Goal: Information Seeking & Learning: Learn about a topic

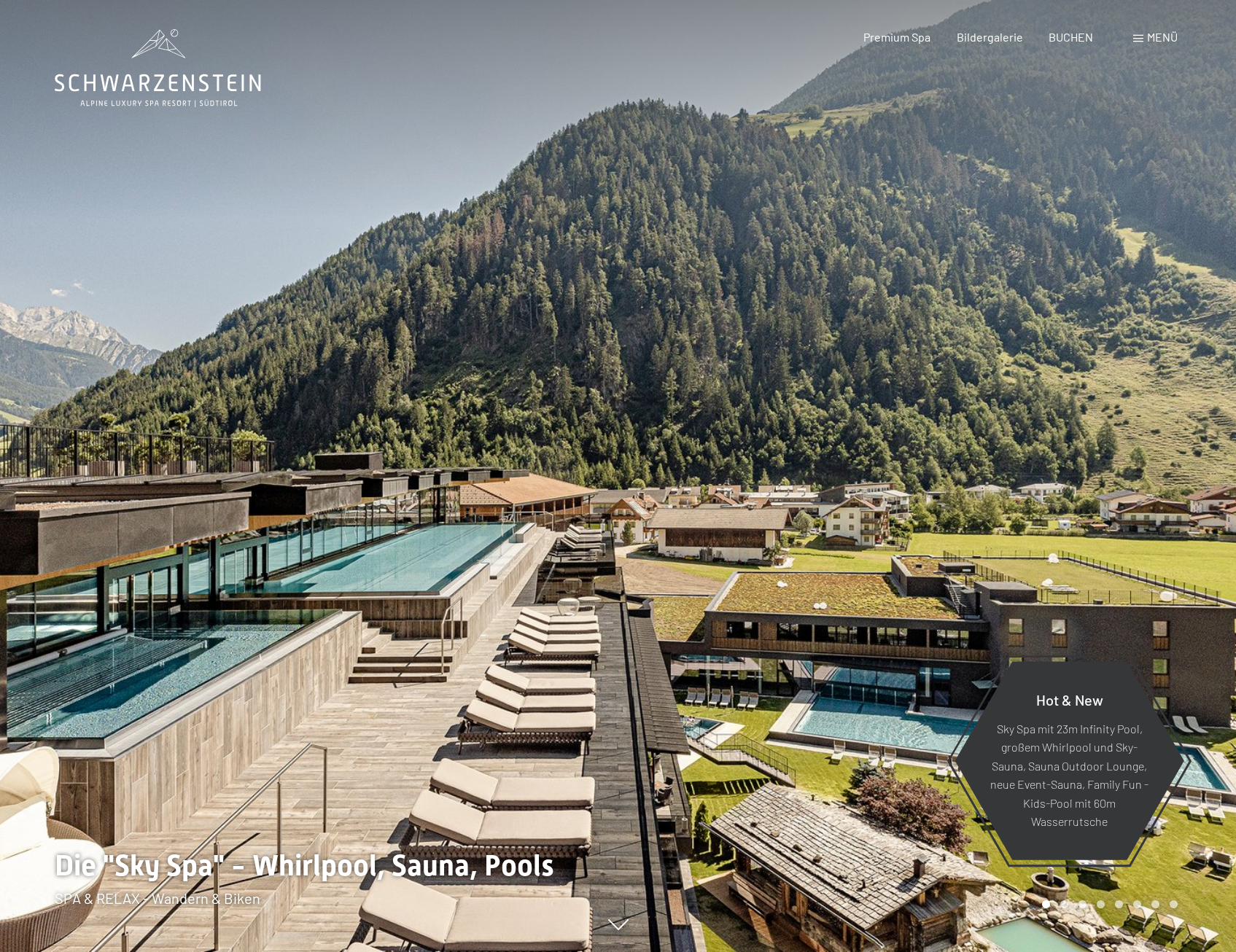
click at [1142, 33] on div "Menü" at bounding box center [1154, 37] width 44 height 16
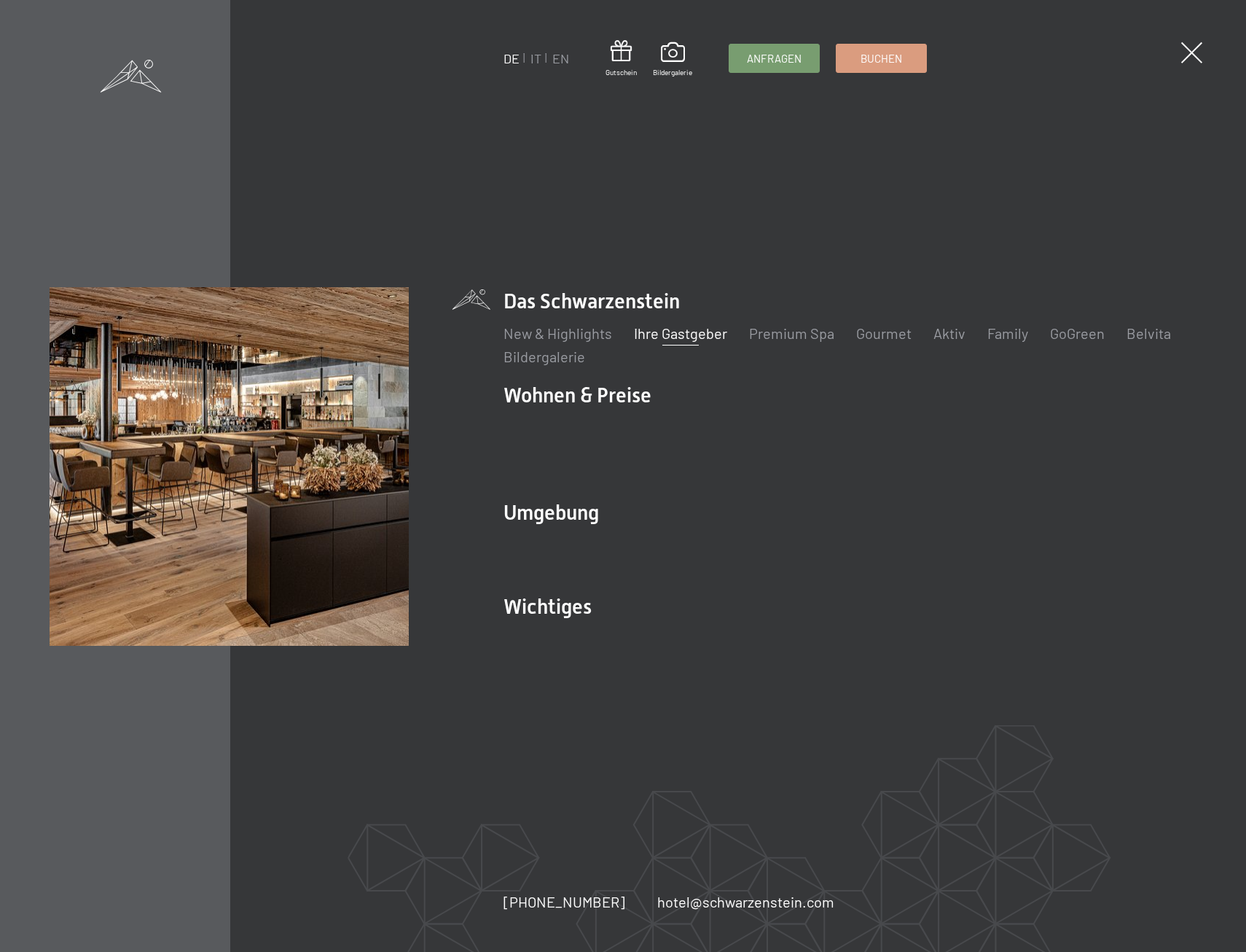
click at [691, 342] on link "Ihre Gastgeber" at bounding box center [680, 332] width 94 height 17
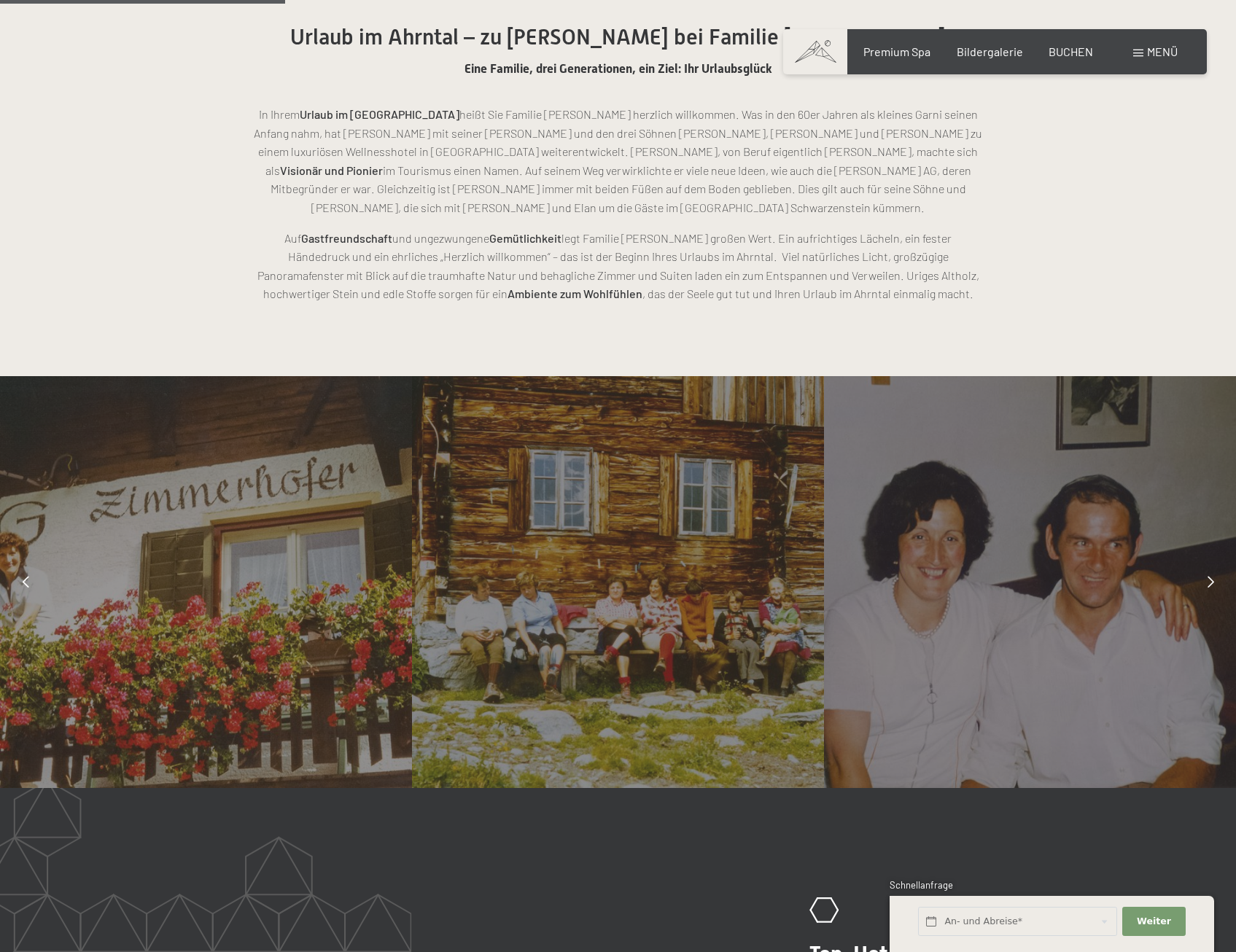
scroll to position [1168, 0]
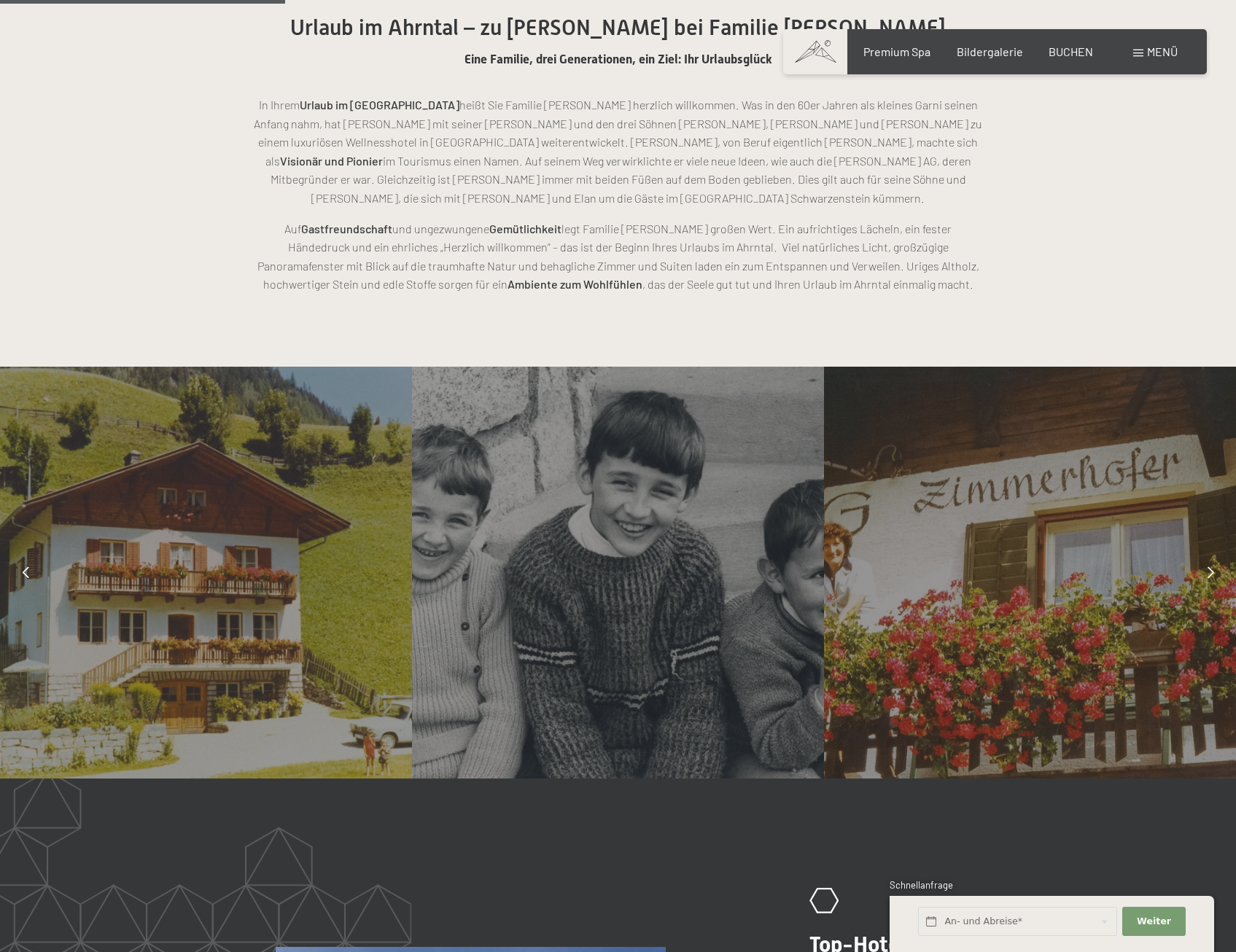
click at [1211, 567] on icon at bounding box center [1211, 573] width 7 height 12
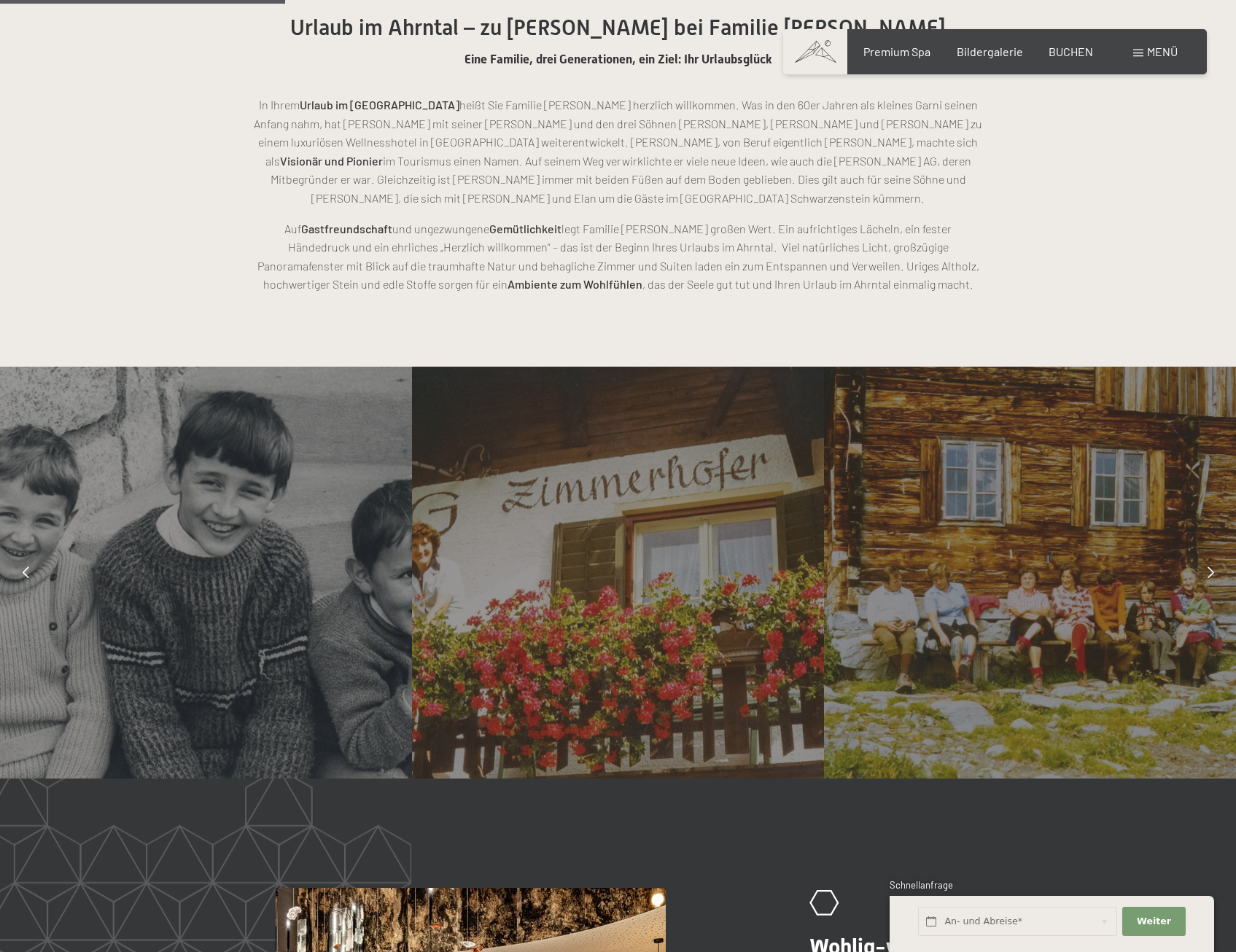
click at [1211, 567] on icon at bounding box center [1211, 573] width 7 height 12
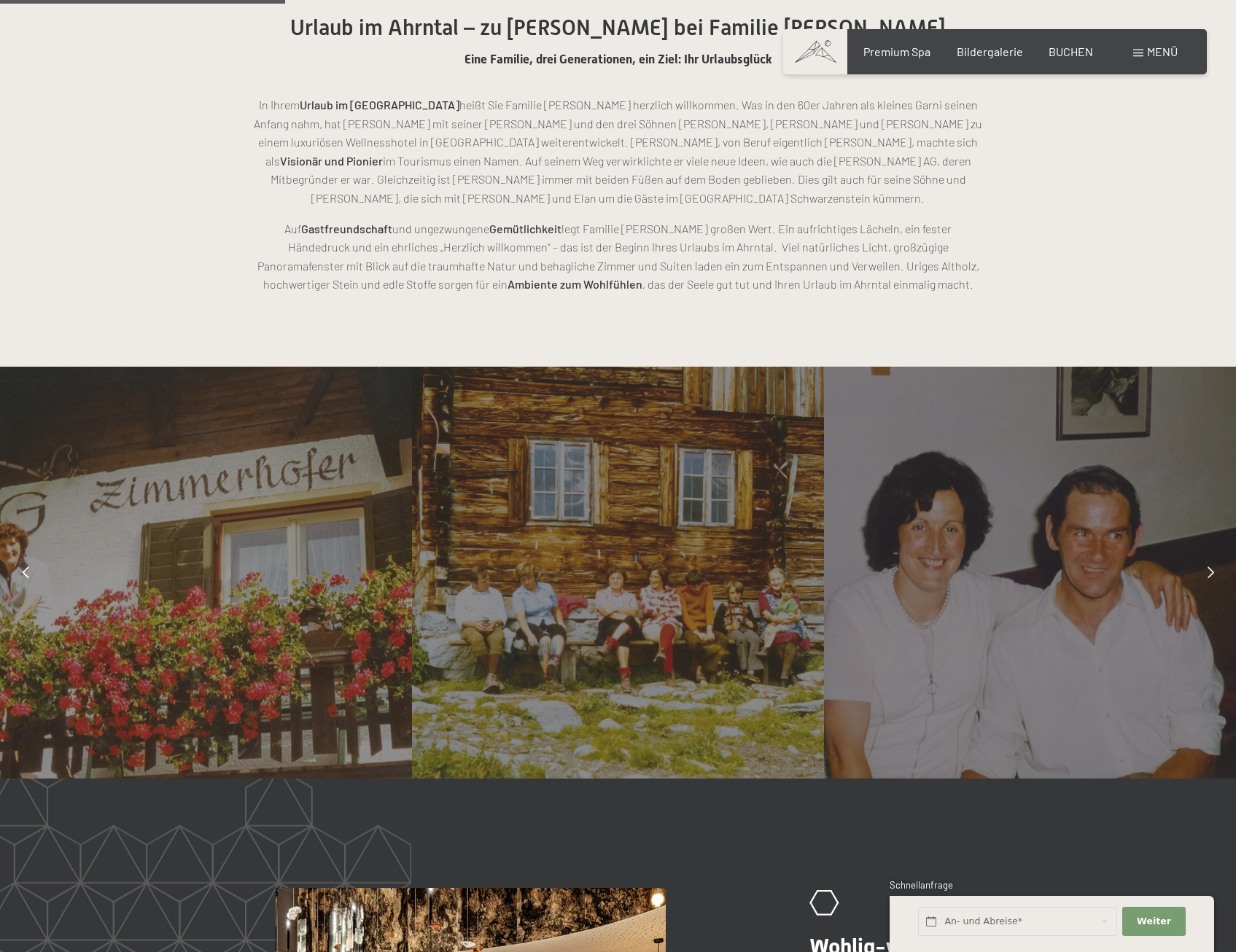
click at [1211, 567] on icon at bounding box center [1211, 573] width 7 height 12
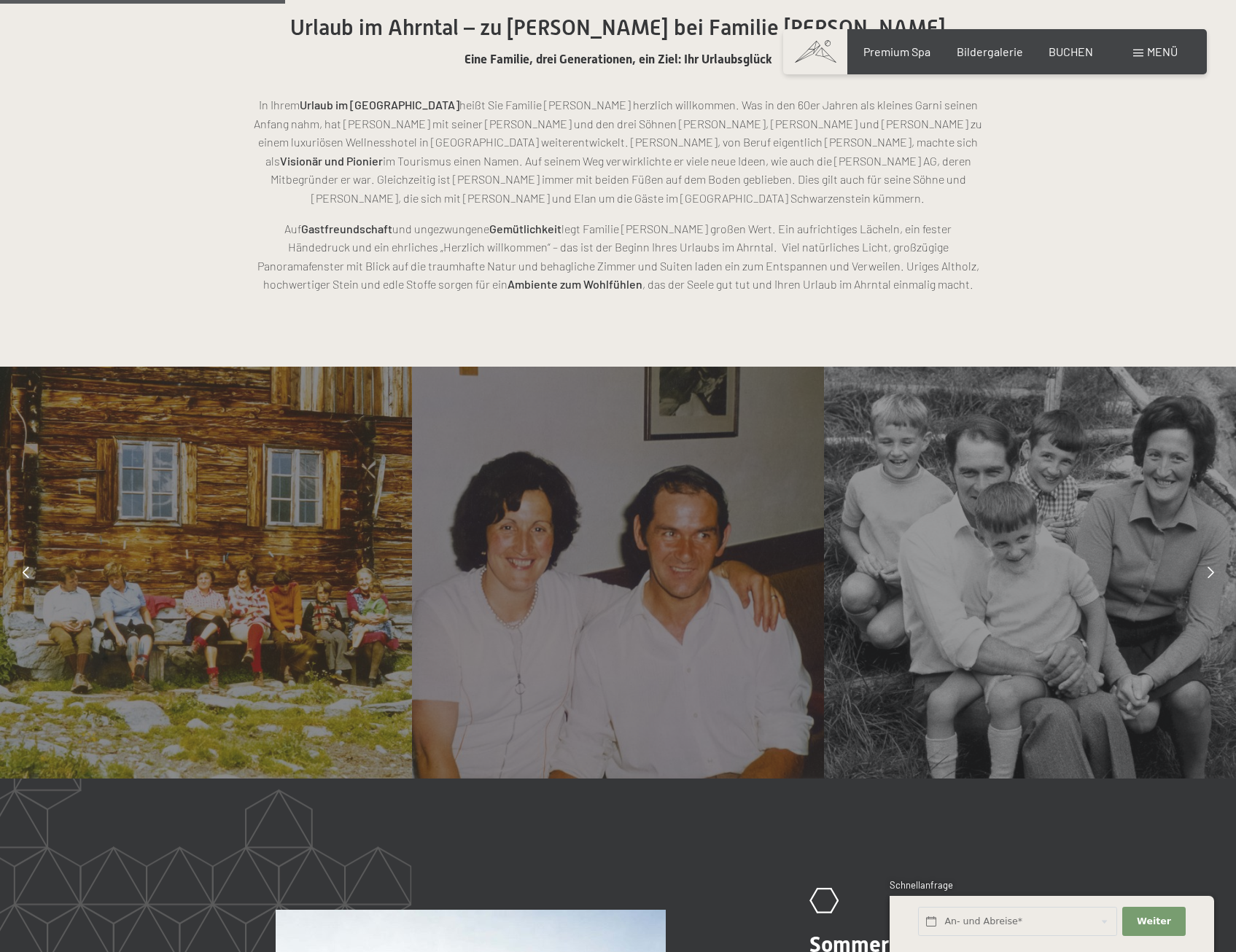
click at [1211, 567] on icon at bounding box center [1211, 573] width 7 height 12
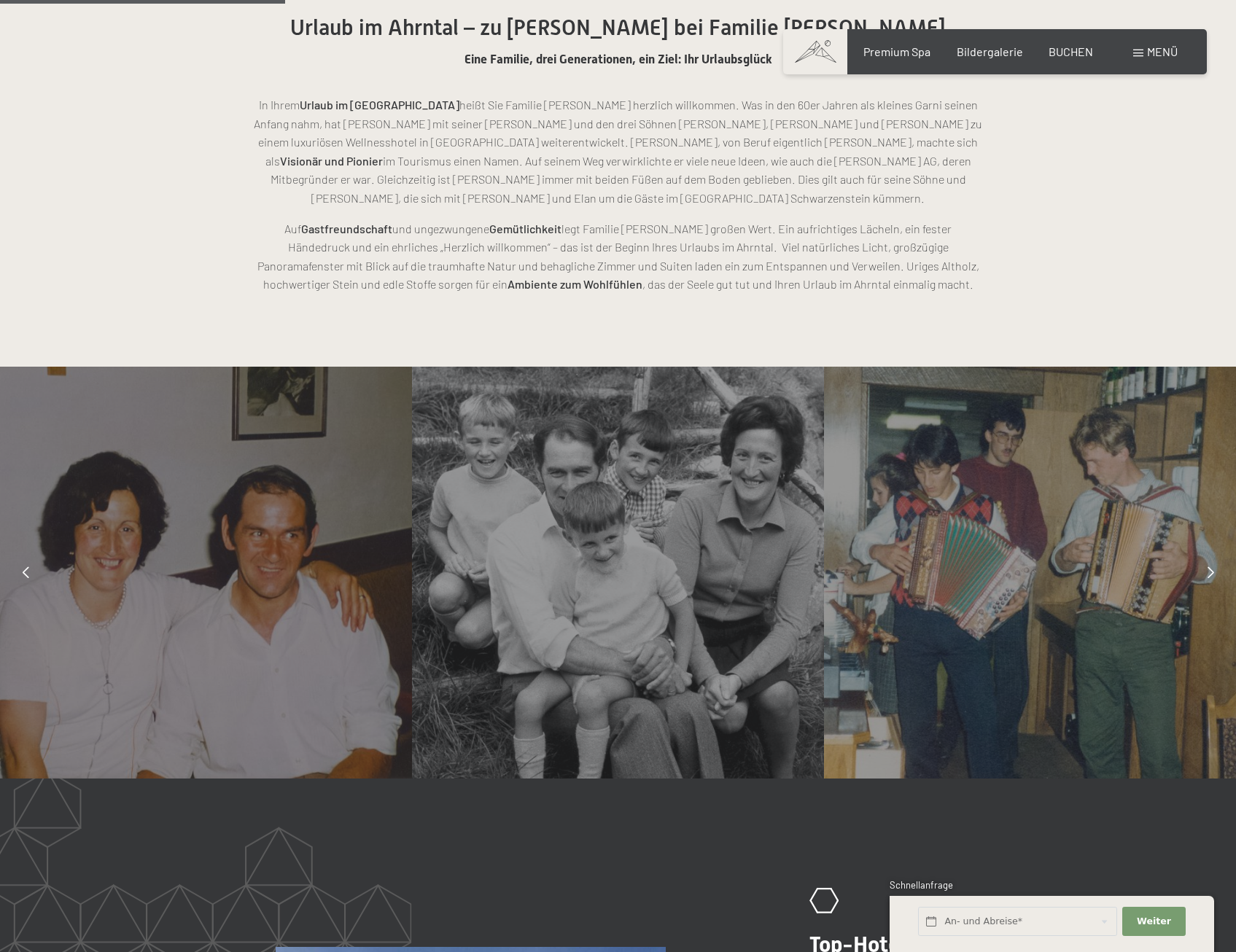
click at [1211, 567] on icon at bounding box center [1211, 573] width 7 height 12
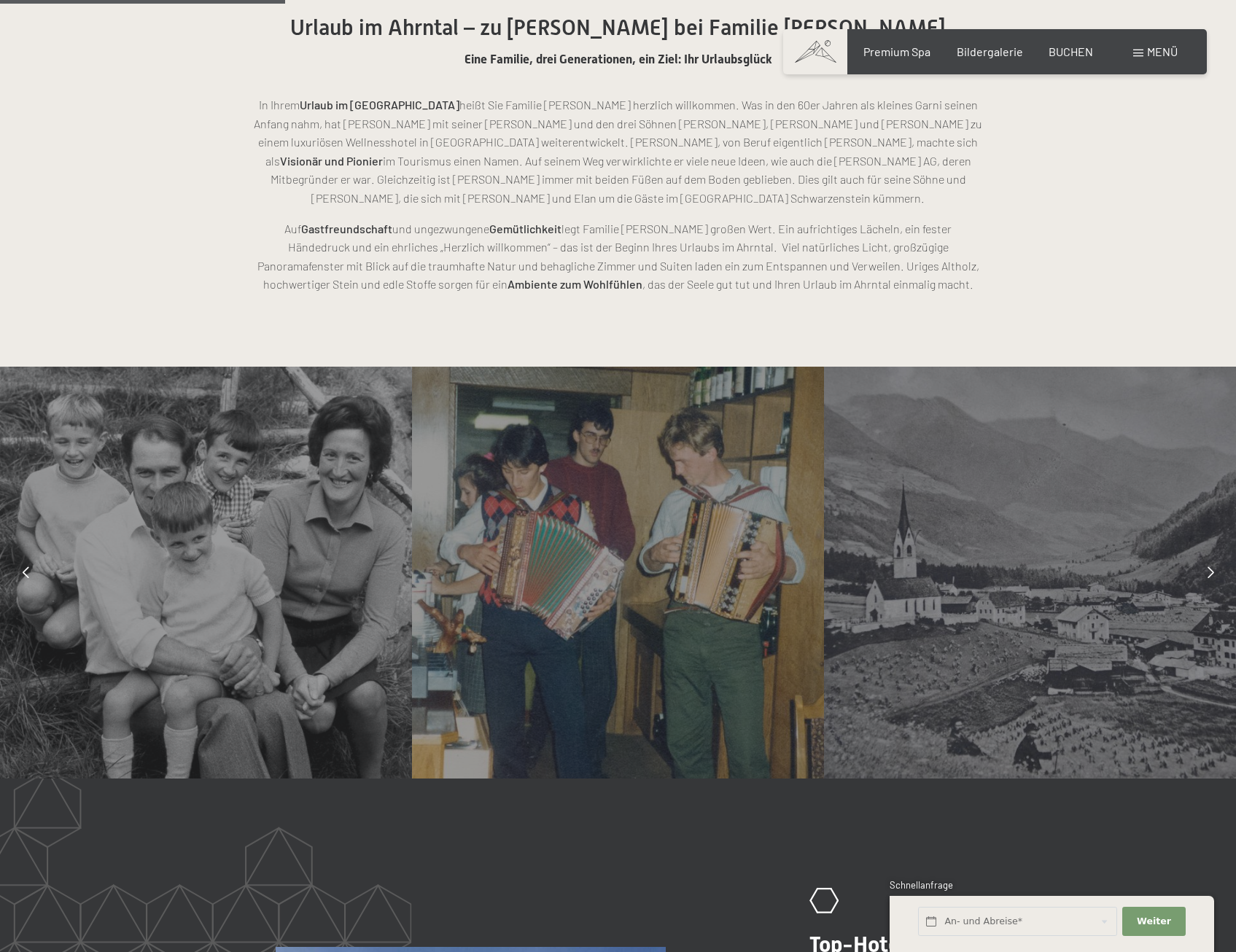
click at [1211, 567] on icon at bounding box center [1211, 573] width 7 height 12
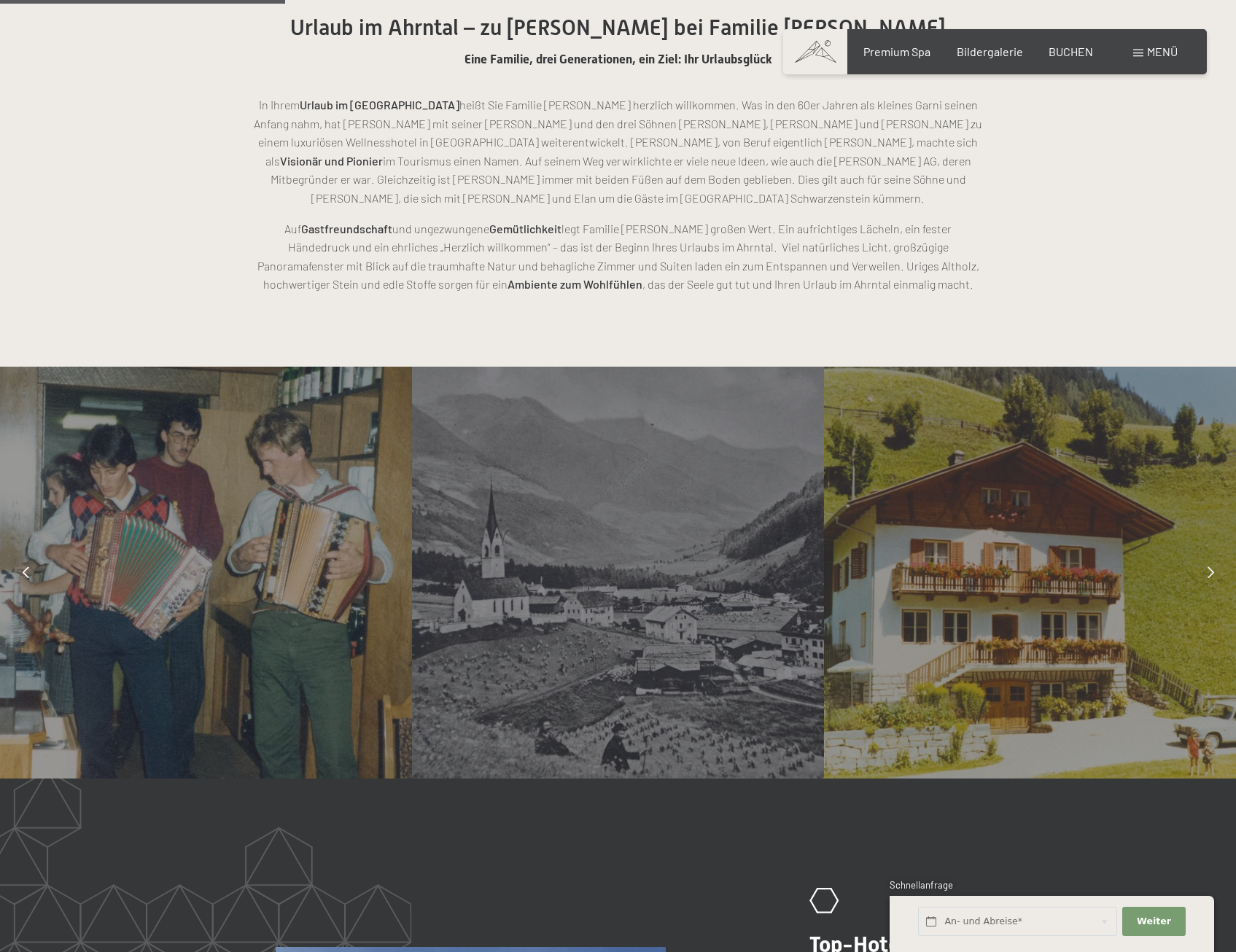
click at [1211, 567] on icon at bounding box center [1211, 573] width 7 height 12
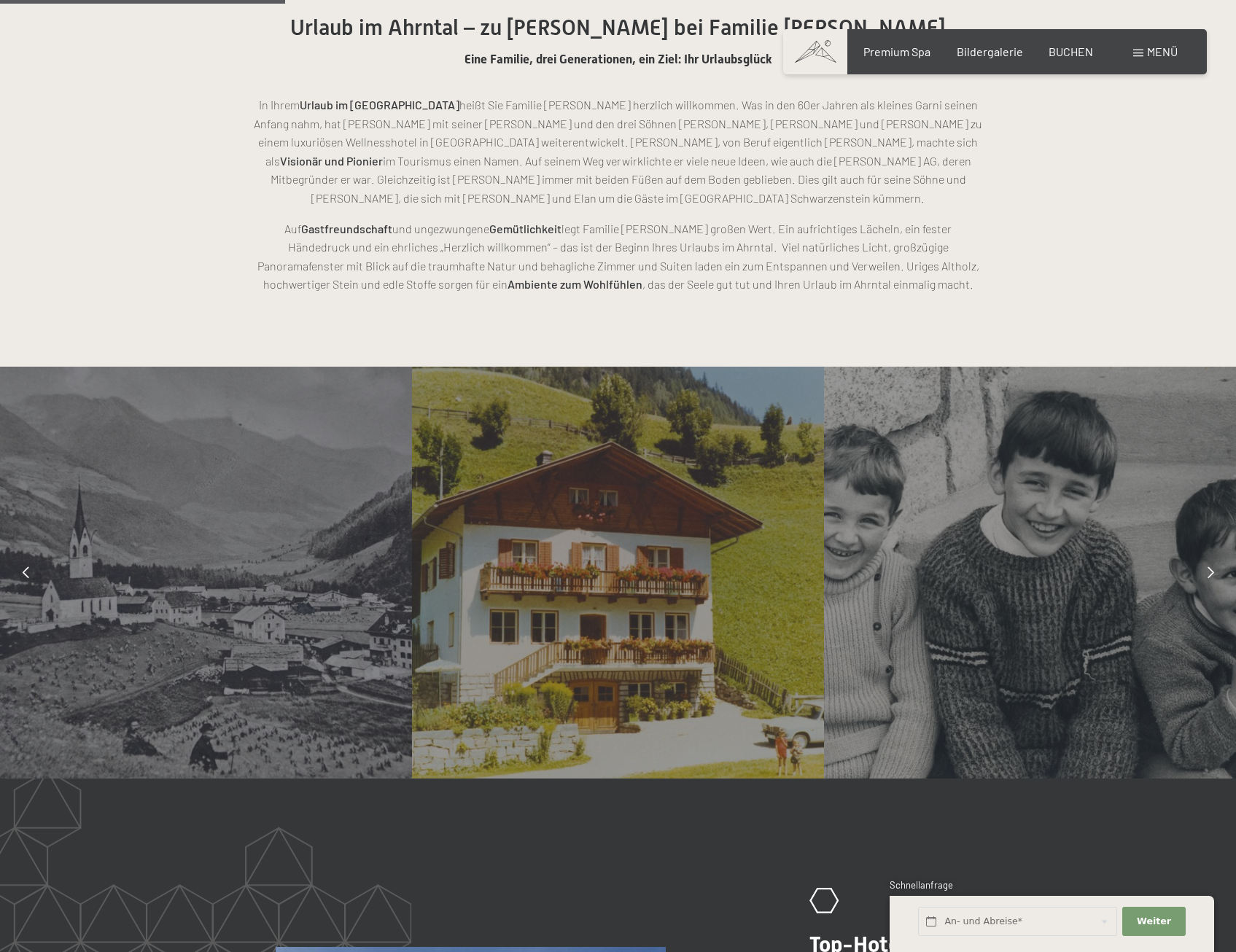
click at [1211, 567] on icon at bounding box center [1211, 573] width 7 height 12
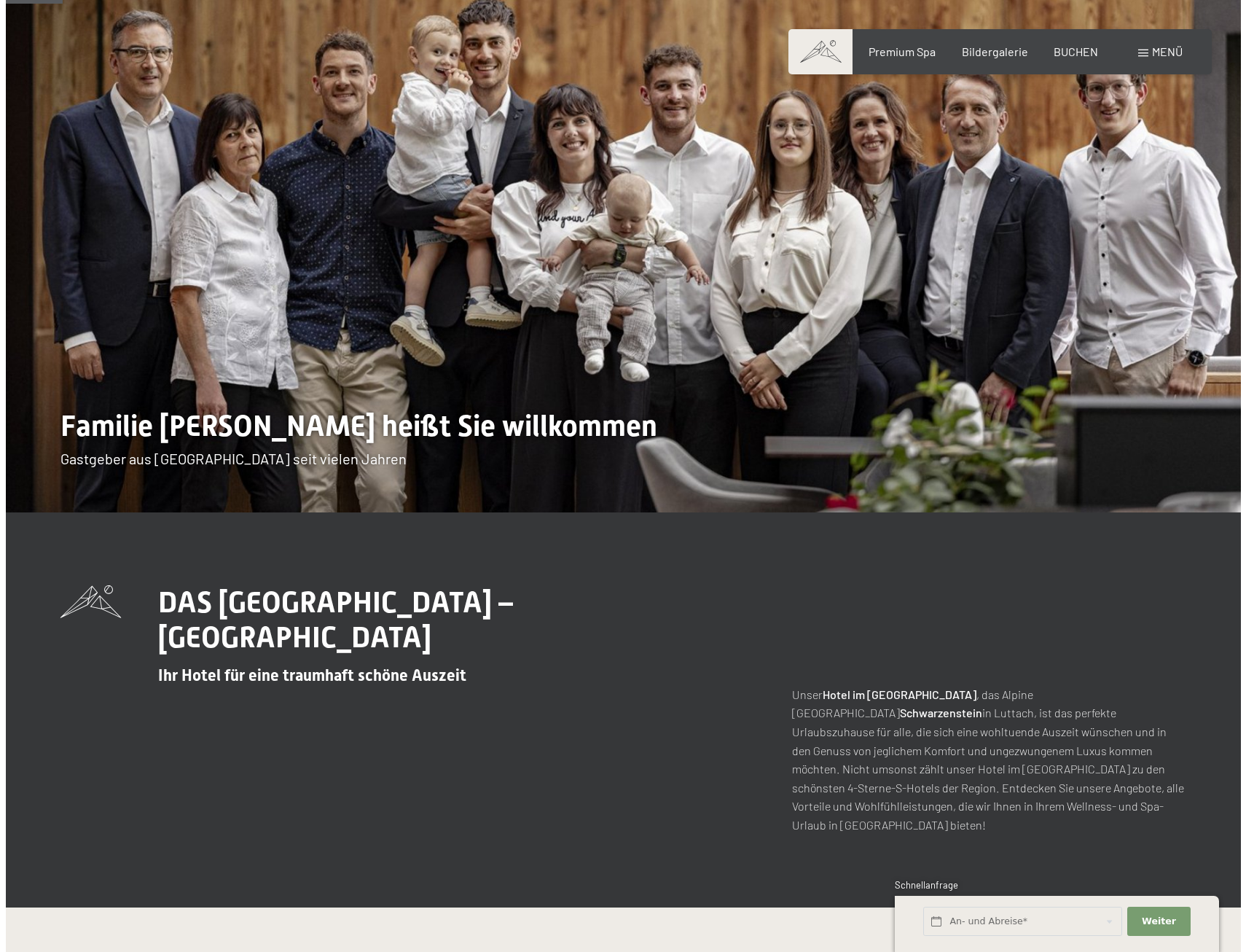
scroll to position [0, 0]
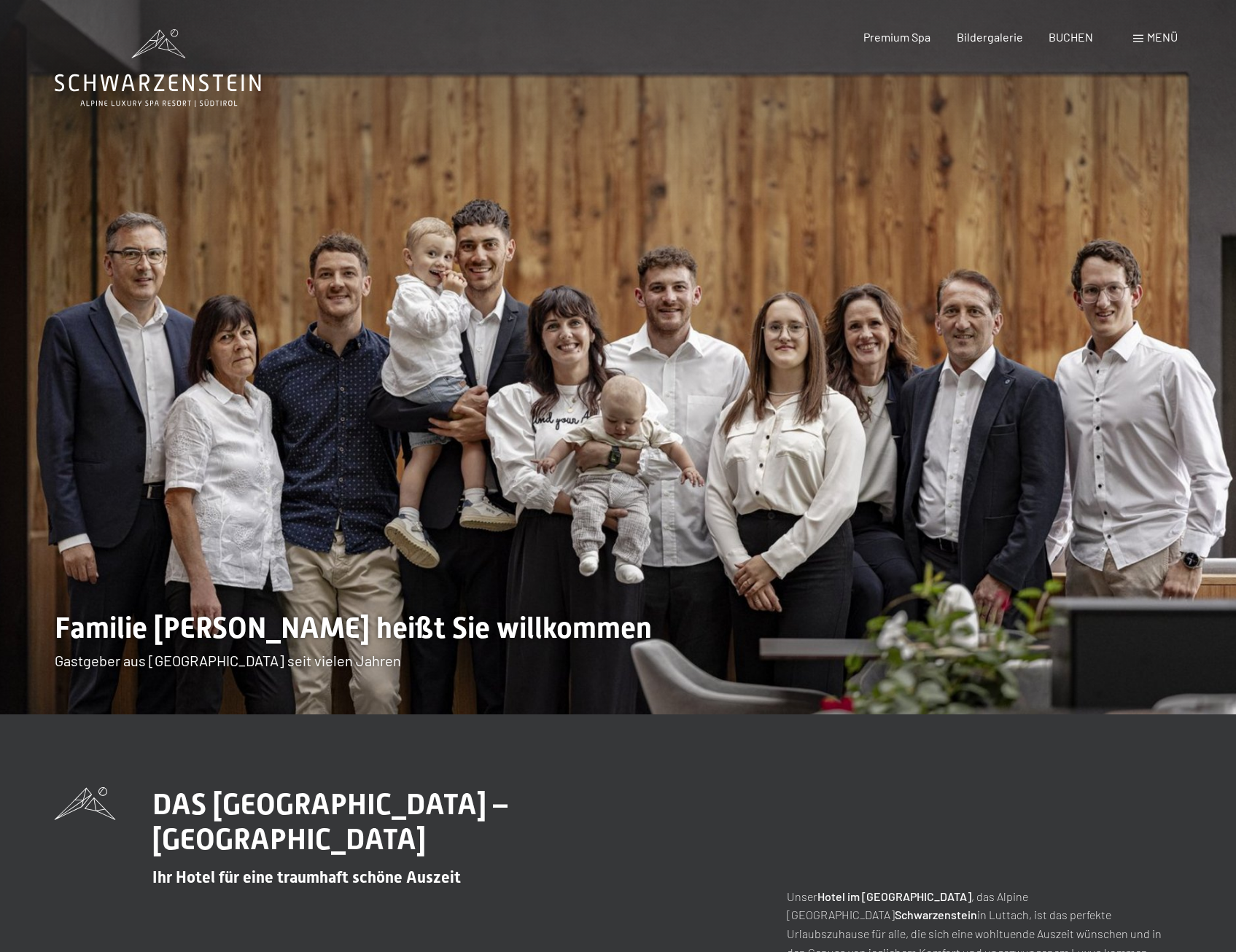
click at [1136, 36] on span at bounding box center [1138, 39] width 10 height 7
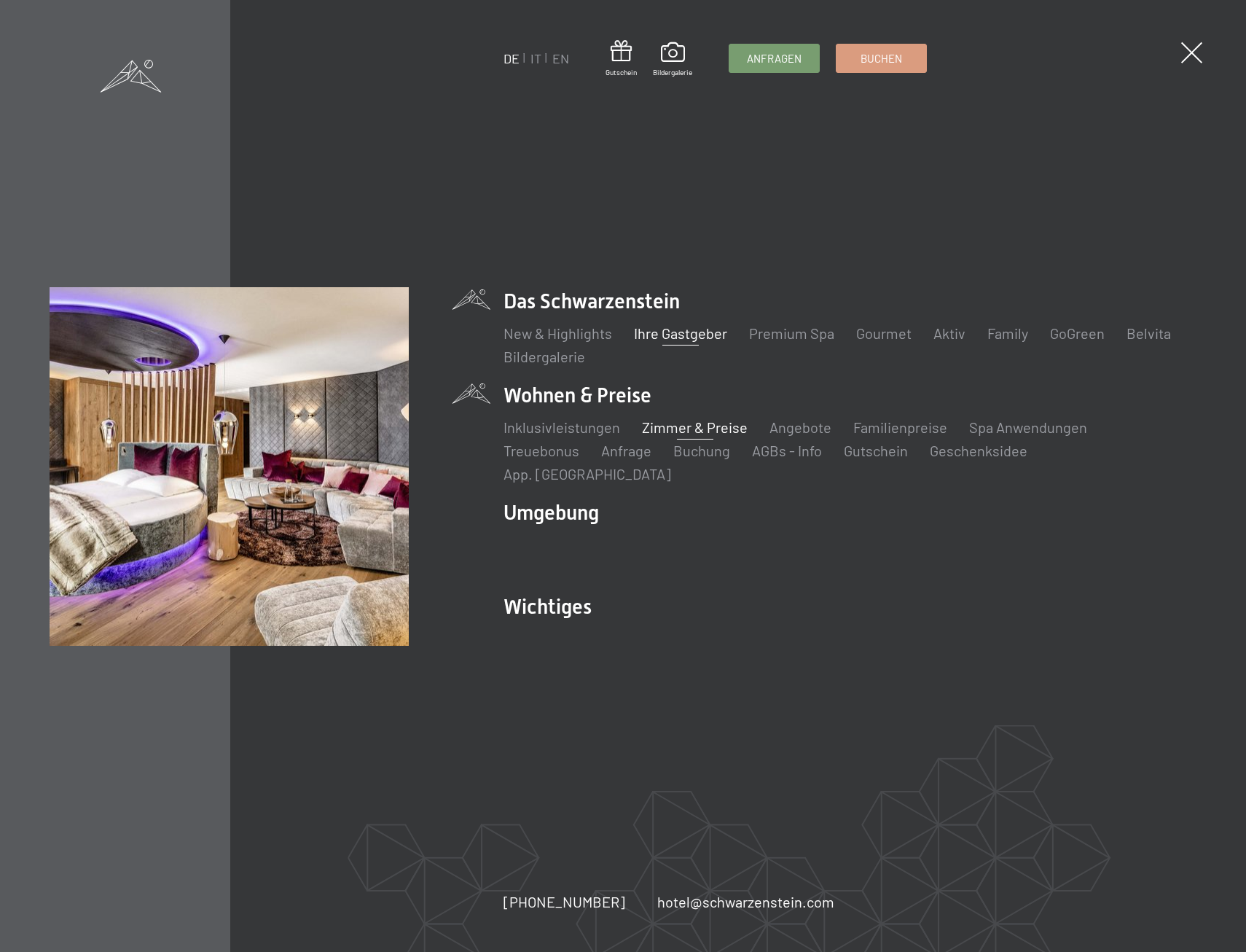
click at [677, 430] on link "Zimmer & Preise" at bounding box center [694, 427] width 106 height 17
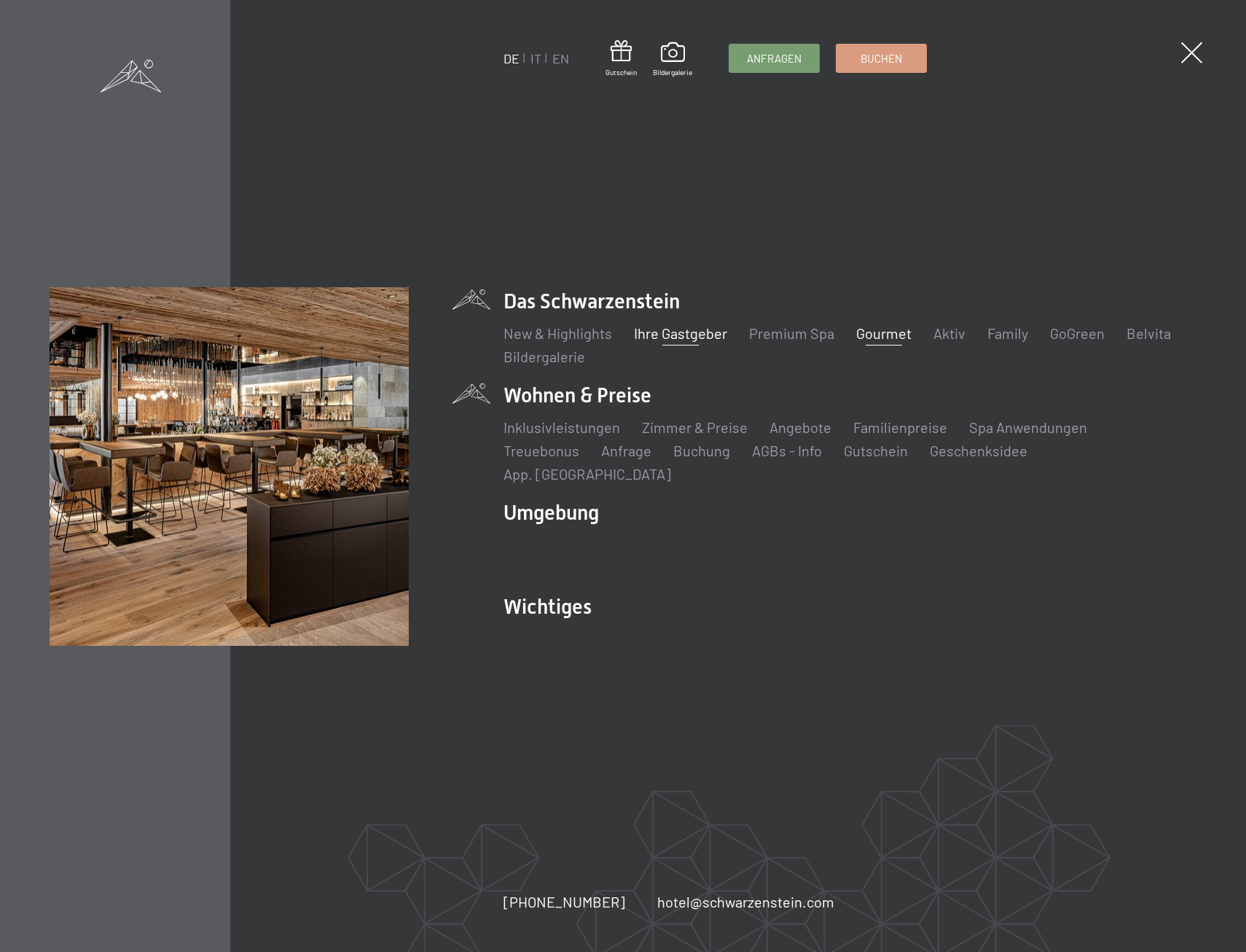
click at [878, 338] on link "Gourmet" at bounding box center [884, 332] width 55 height 17
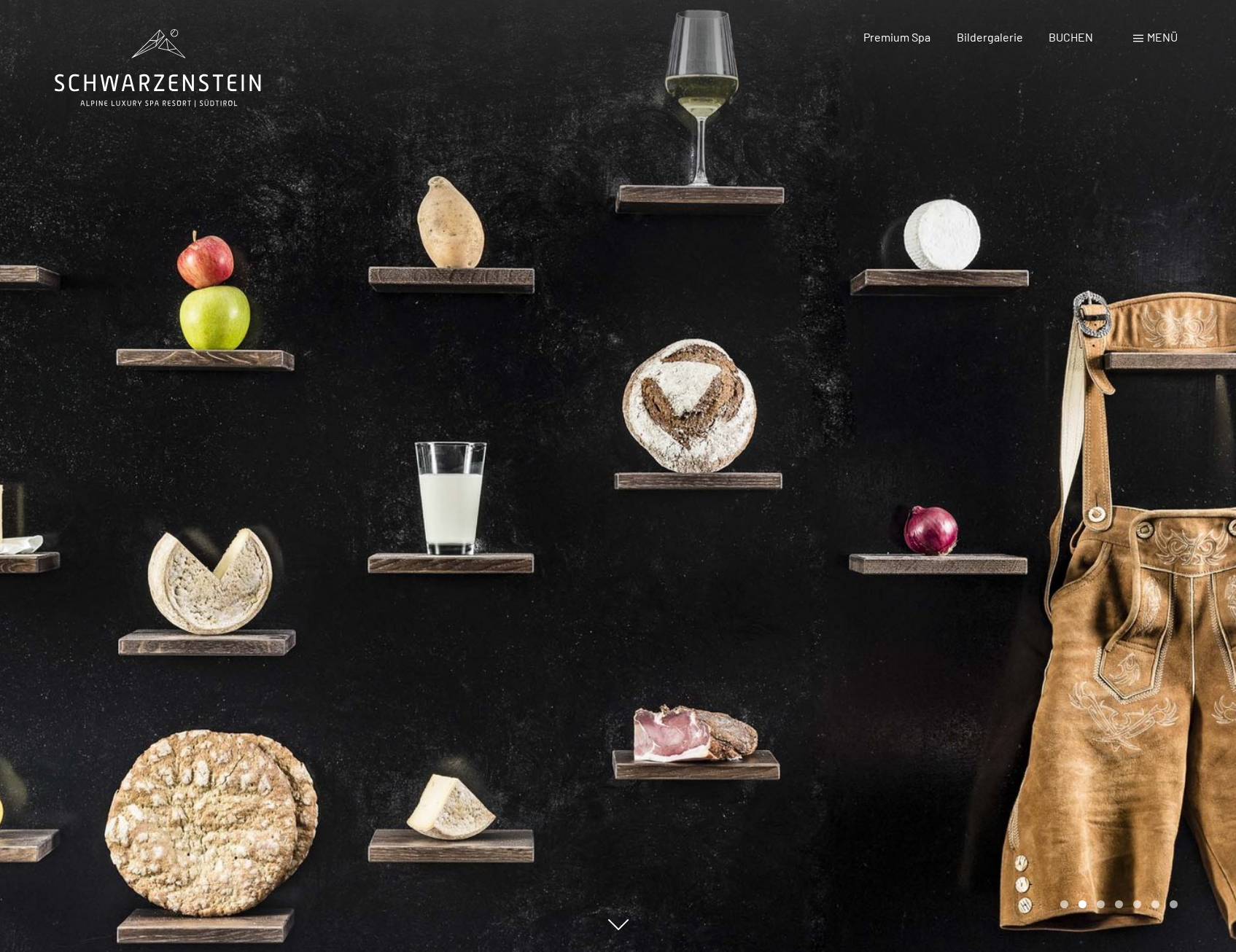
click at [853, 342] on div at bounding box center [928, 476] width 618 height 952
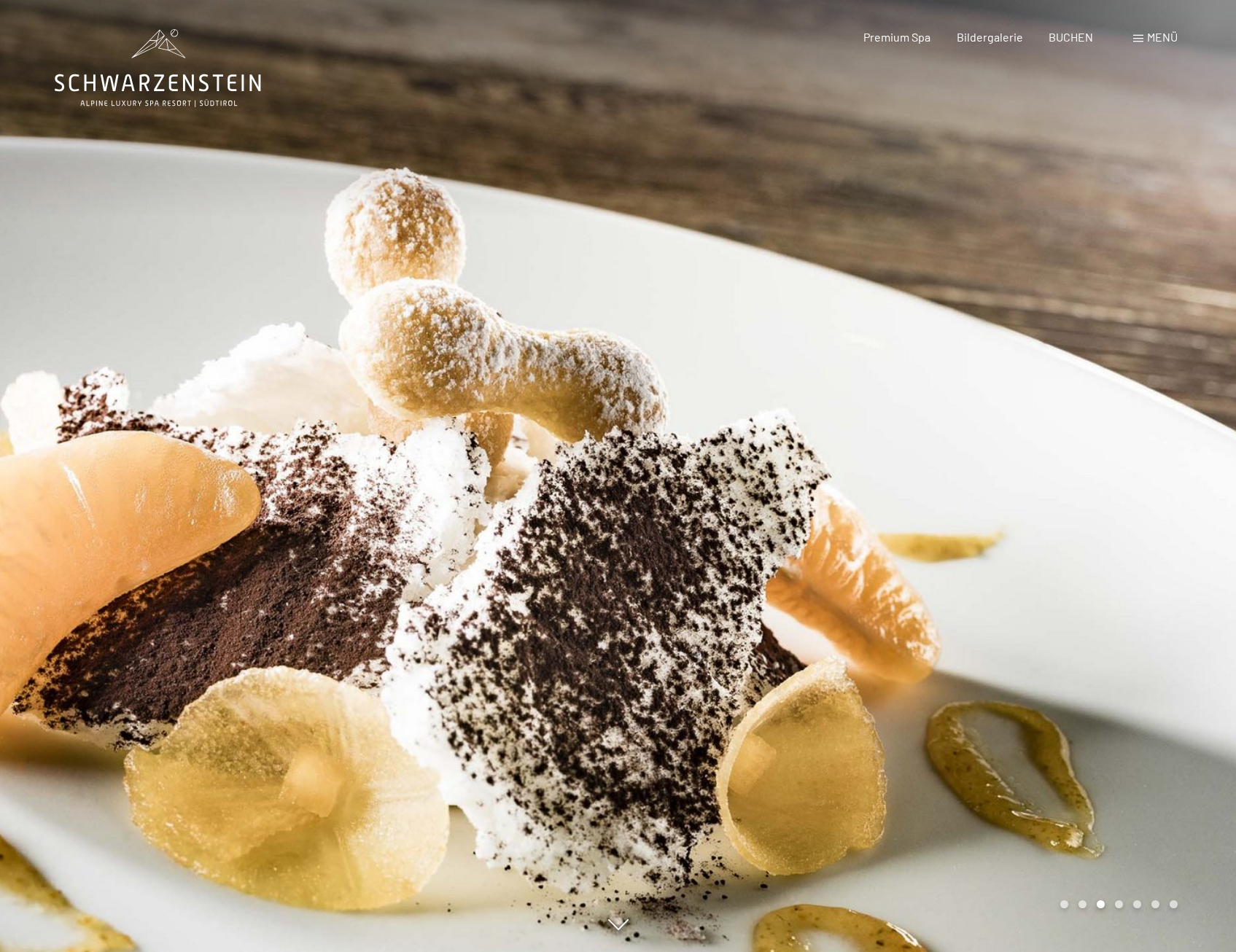
click at [1176, 416] on div at bounding box center [928, 476] width 618 height 952
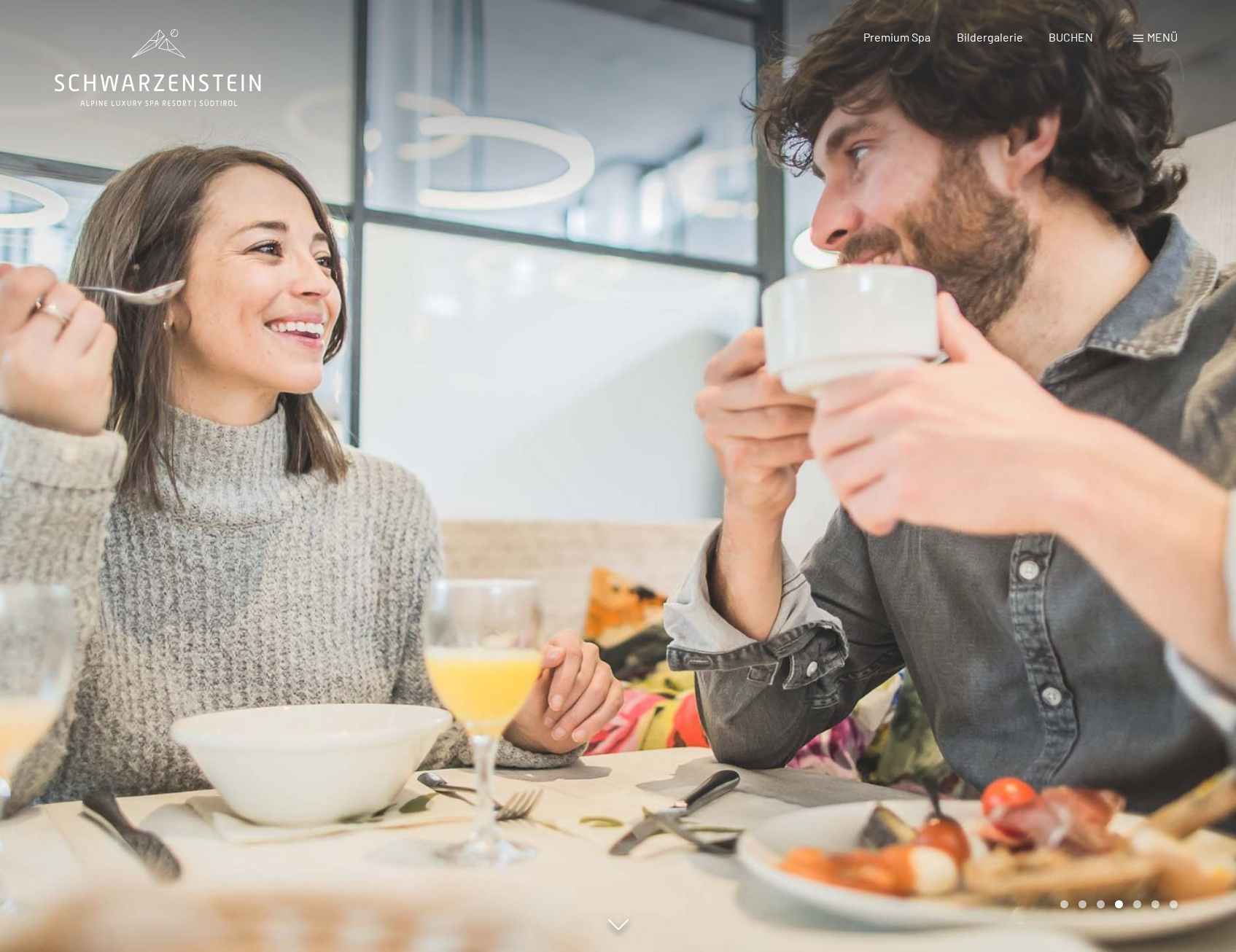
click at [1194, 432] on div at bounding box center [928, 476] width 618 height 952
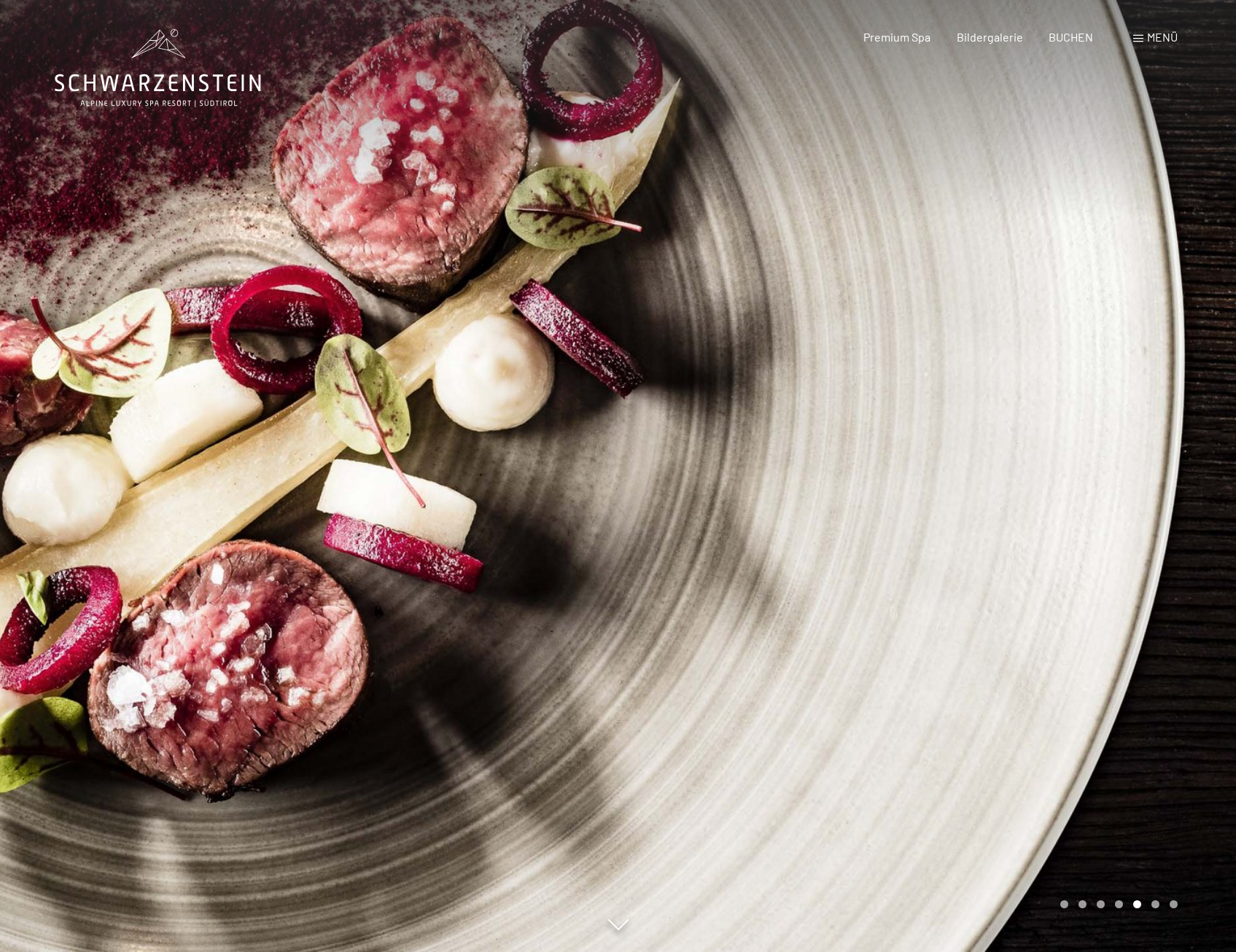
click at [1194, 432] on div at bounding box center [928, 476] width 618 height 952
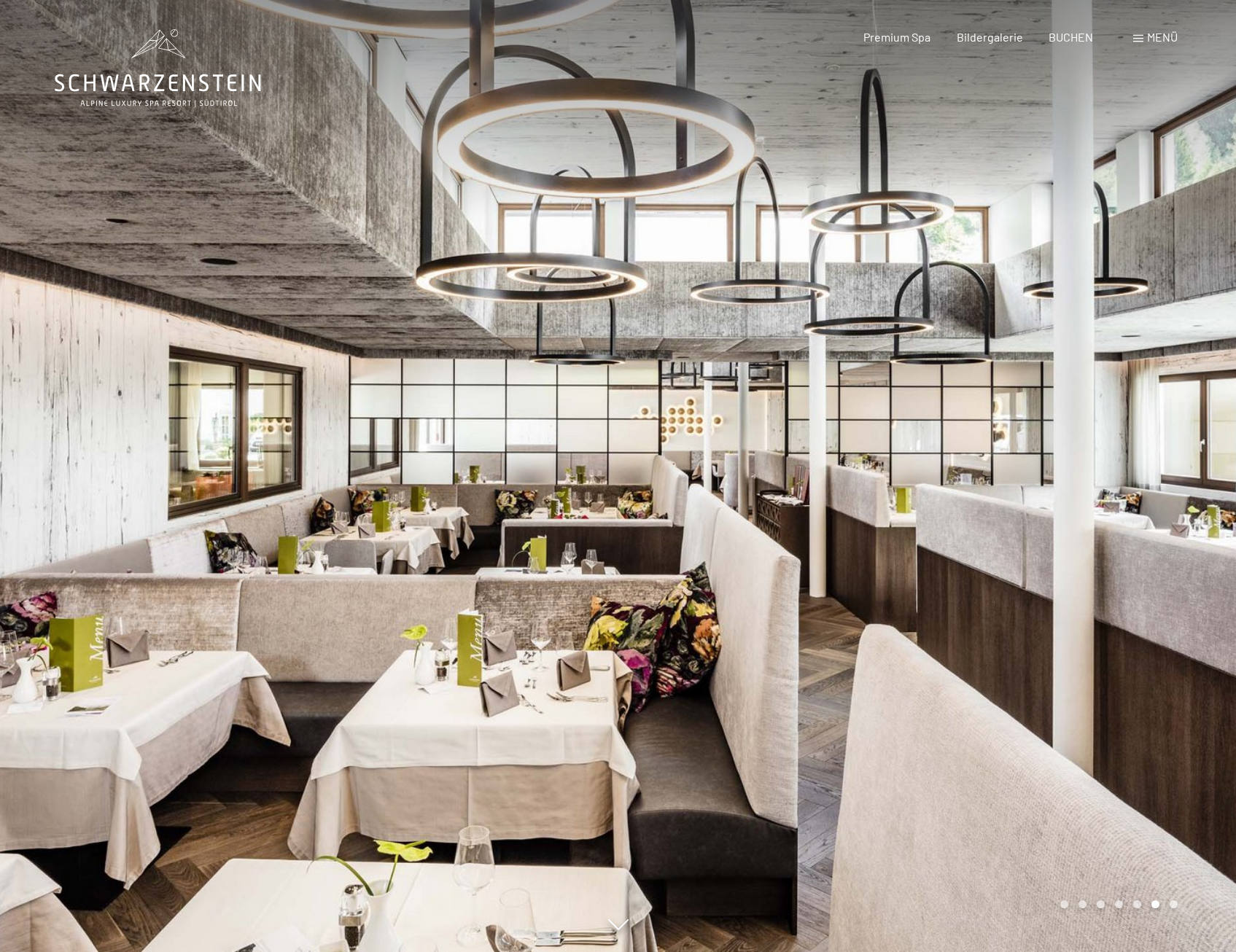
click at [1190, 430] on div at bounding box center [928, 476] width 618 height 952
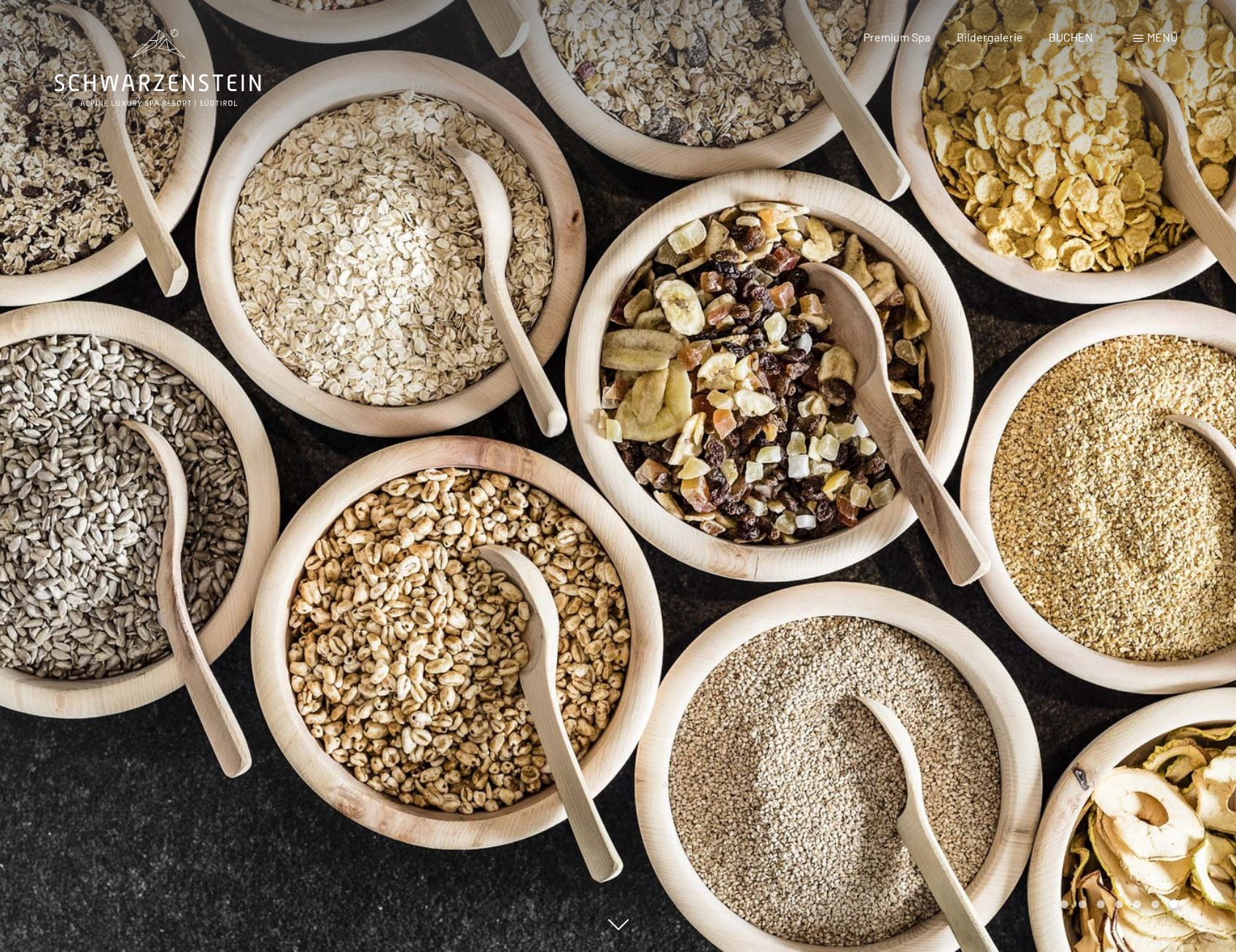
click at [1190, 430] on div at bounding box center [928, 476] width 618 height 952
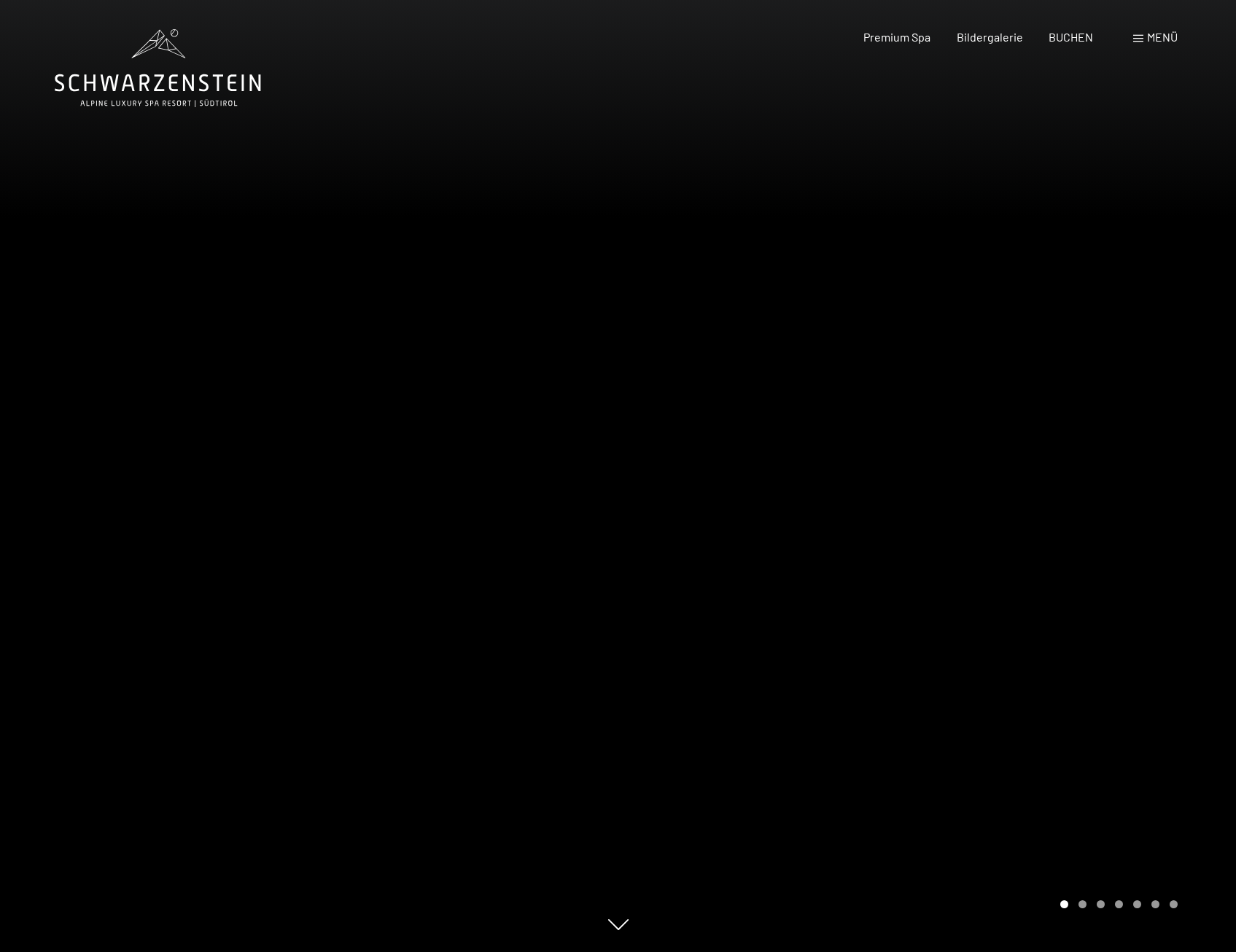
click at [1190, 430] on div at bounding box center [928, 476] width 618 height 952
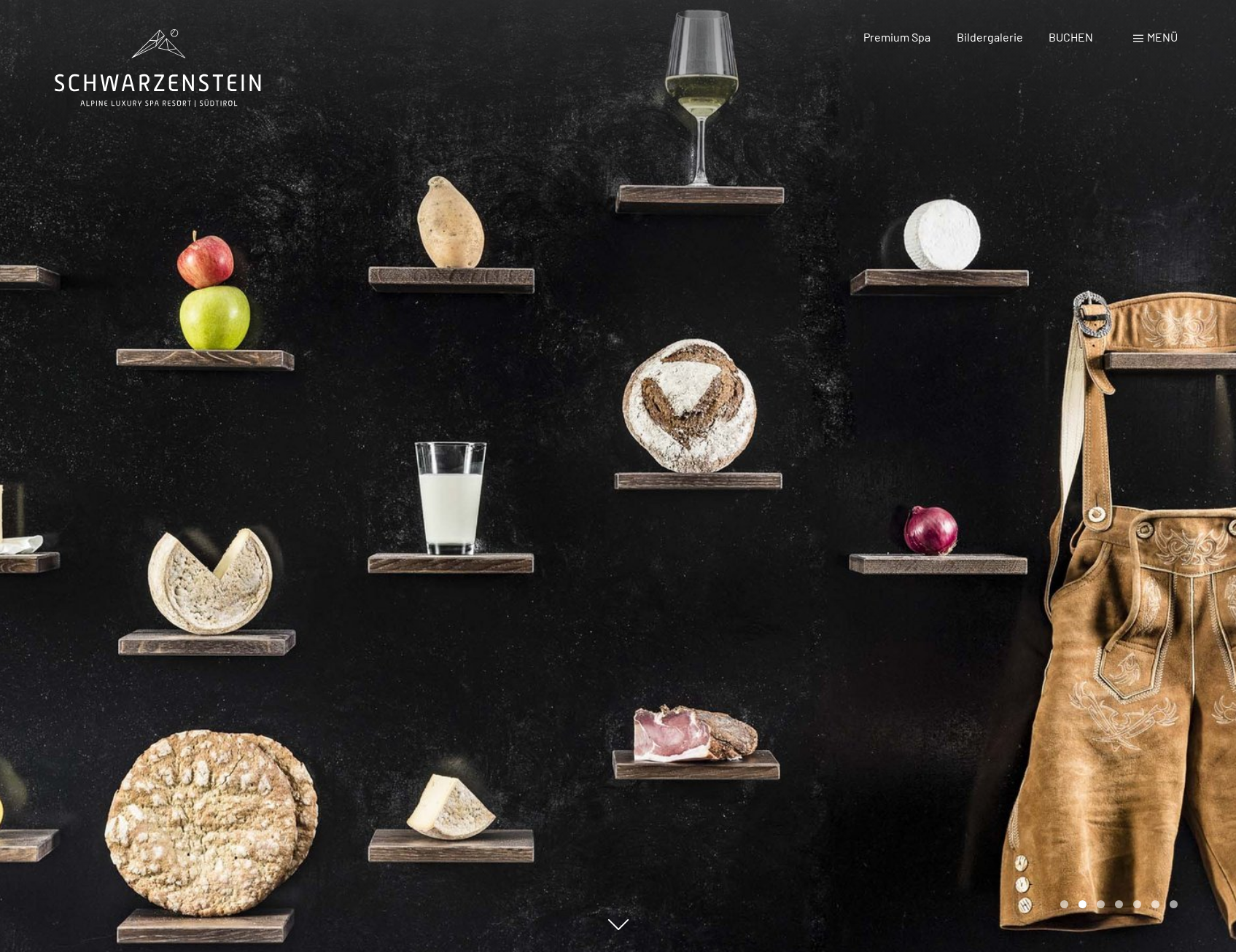
click at [1190, 430] on div at bounding box center [928, 476] width 618 height 952
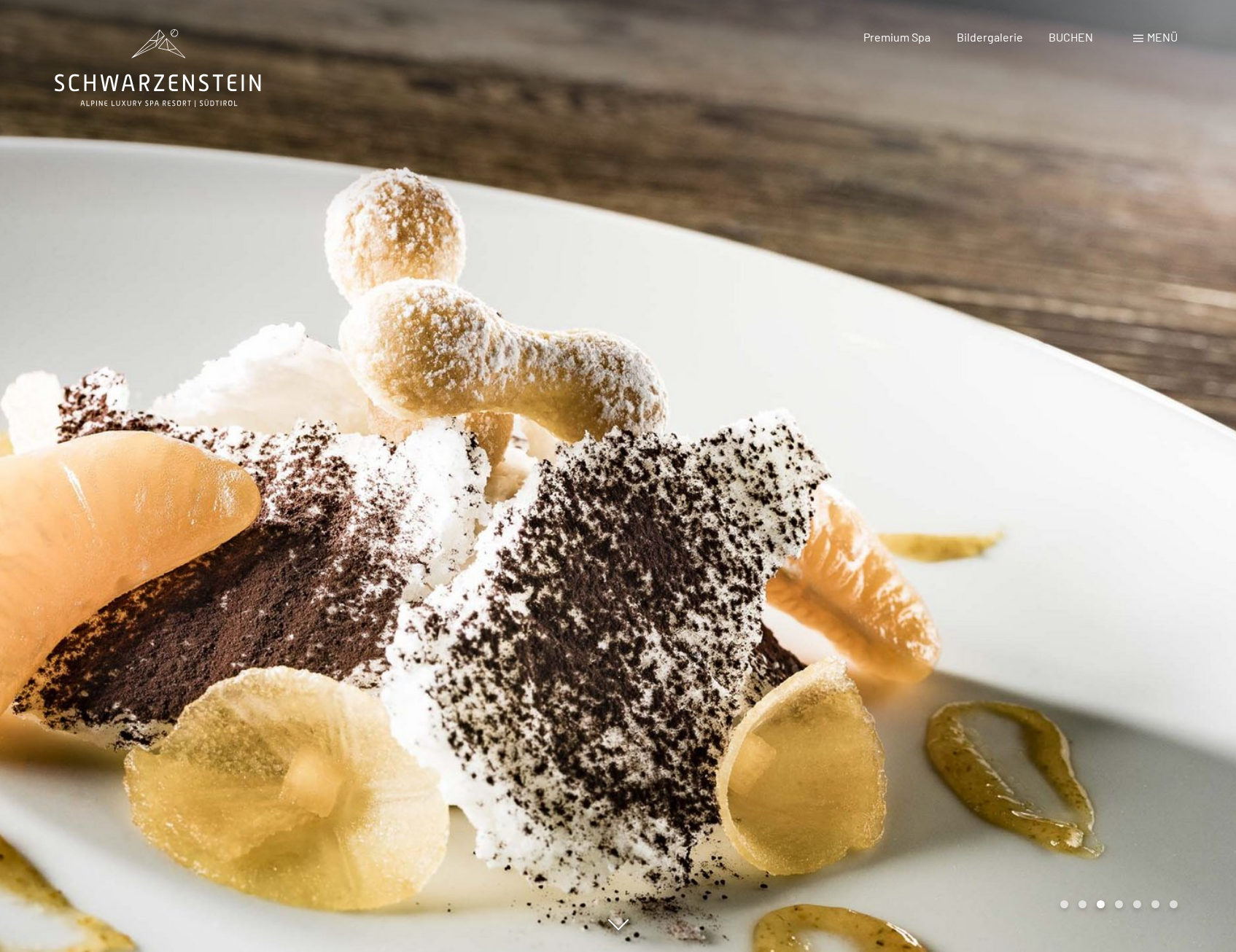
click at [1142, 38] on span at bounding box center [1138, 39] width 10 height 7
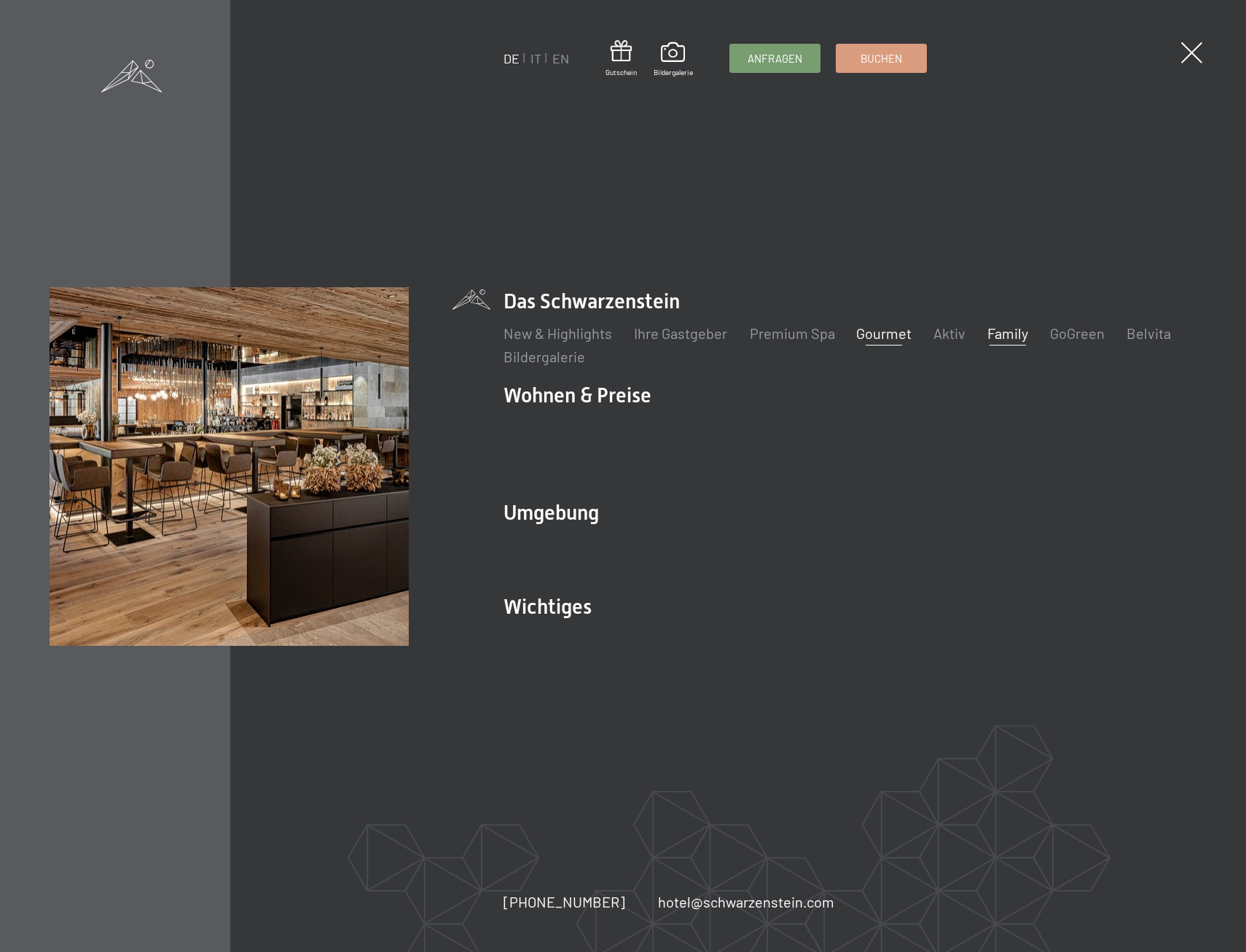
click at [1019, 337] on link "Family" at bounding box center [1008, 332] width 41 height 17
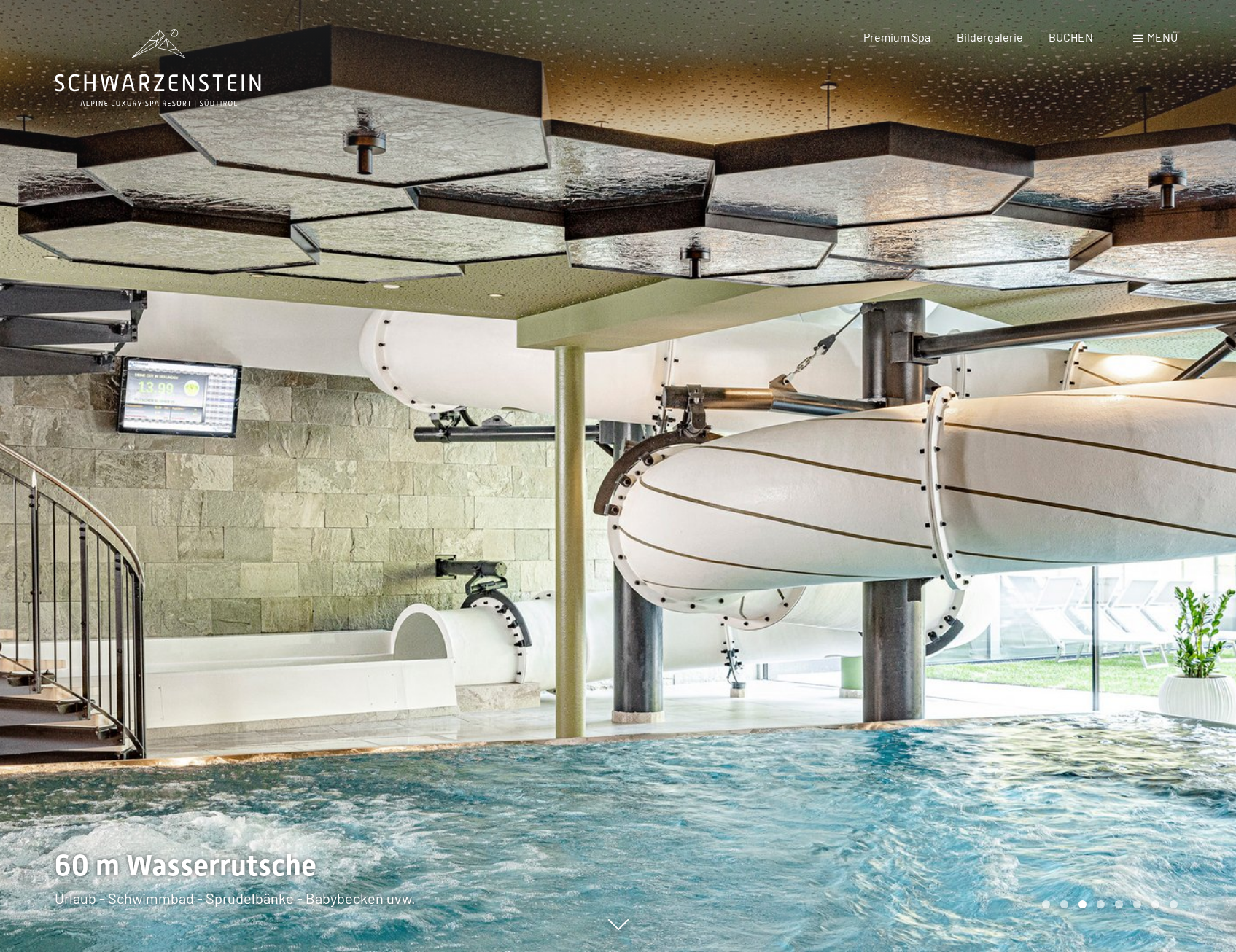
click at [1138, 36] on span at bounding box center [1138, 39] width 10 height 7
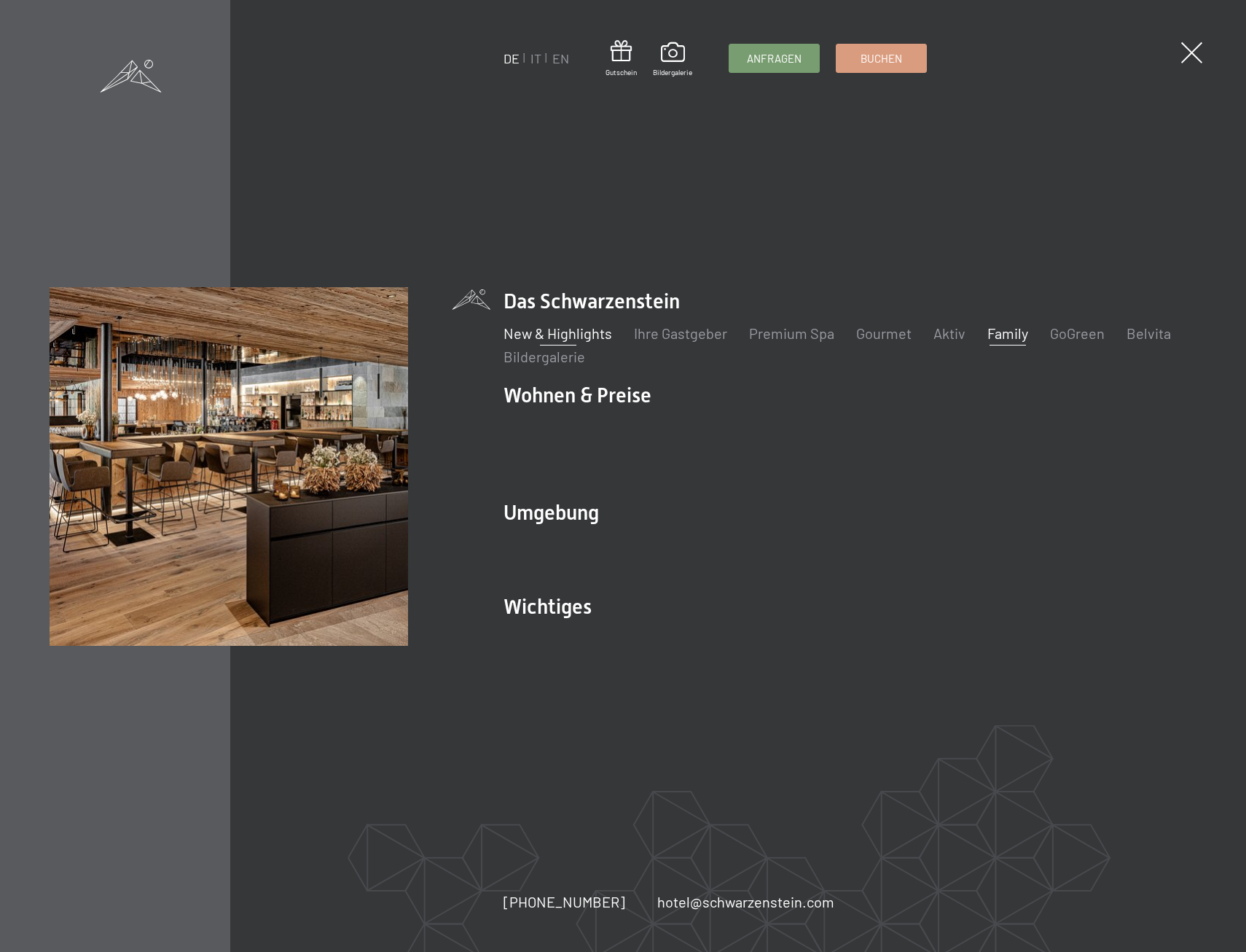
click at [572, 339] on link "New & Highlights" at bounding box center [558, 332] width 109 height 17
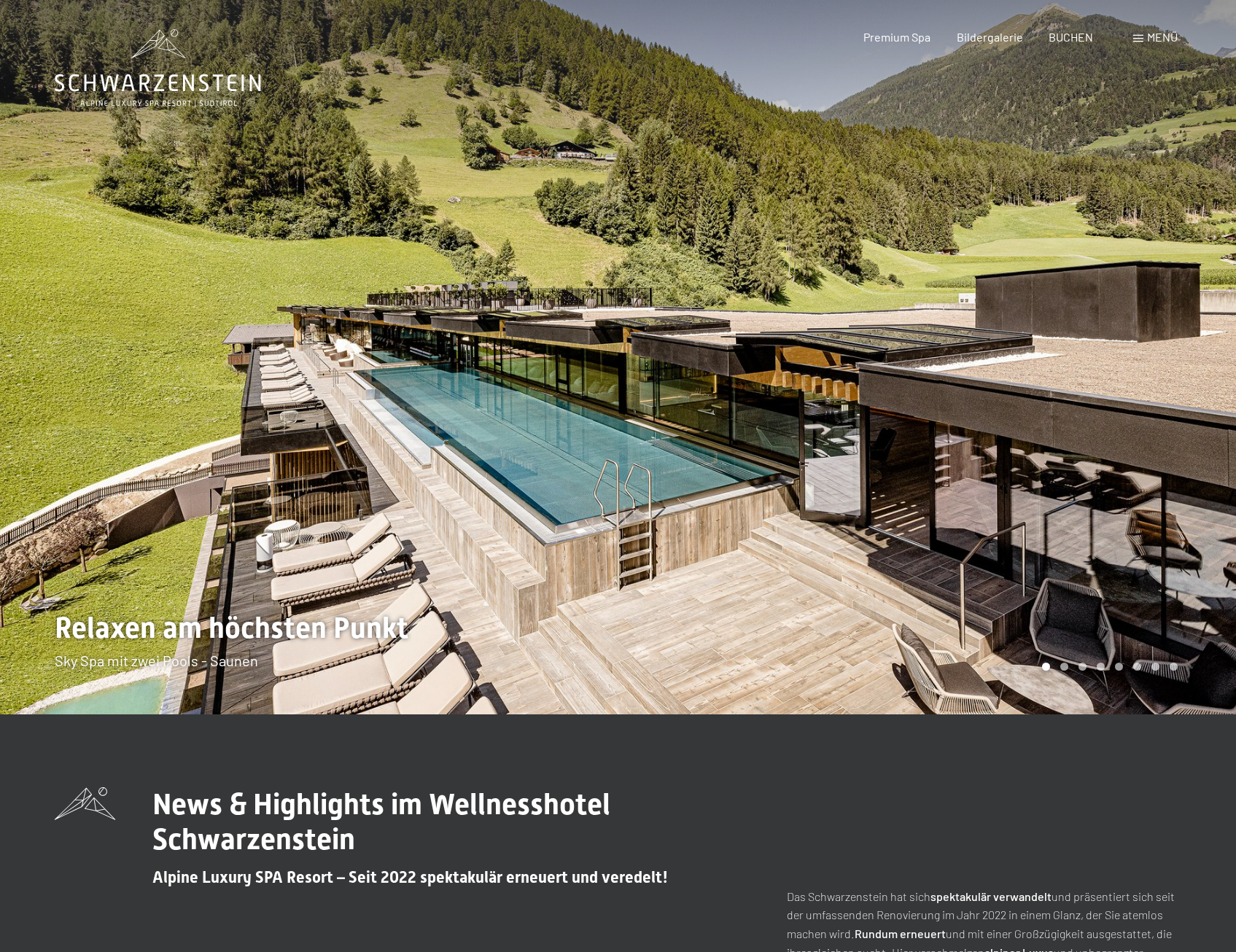
click at [1199, 365] on div at bounding box center [928, 357] width 618 height 714
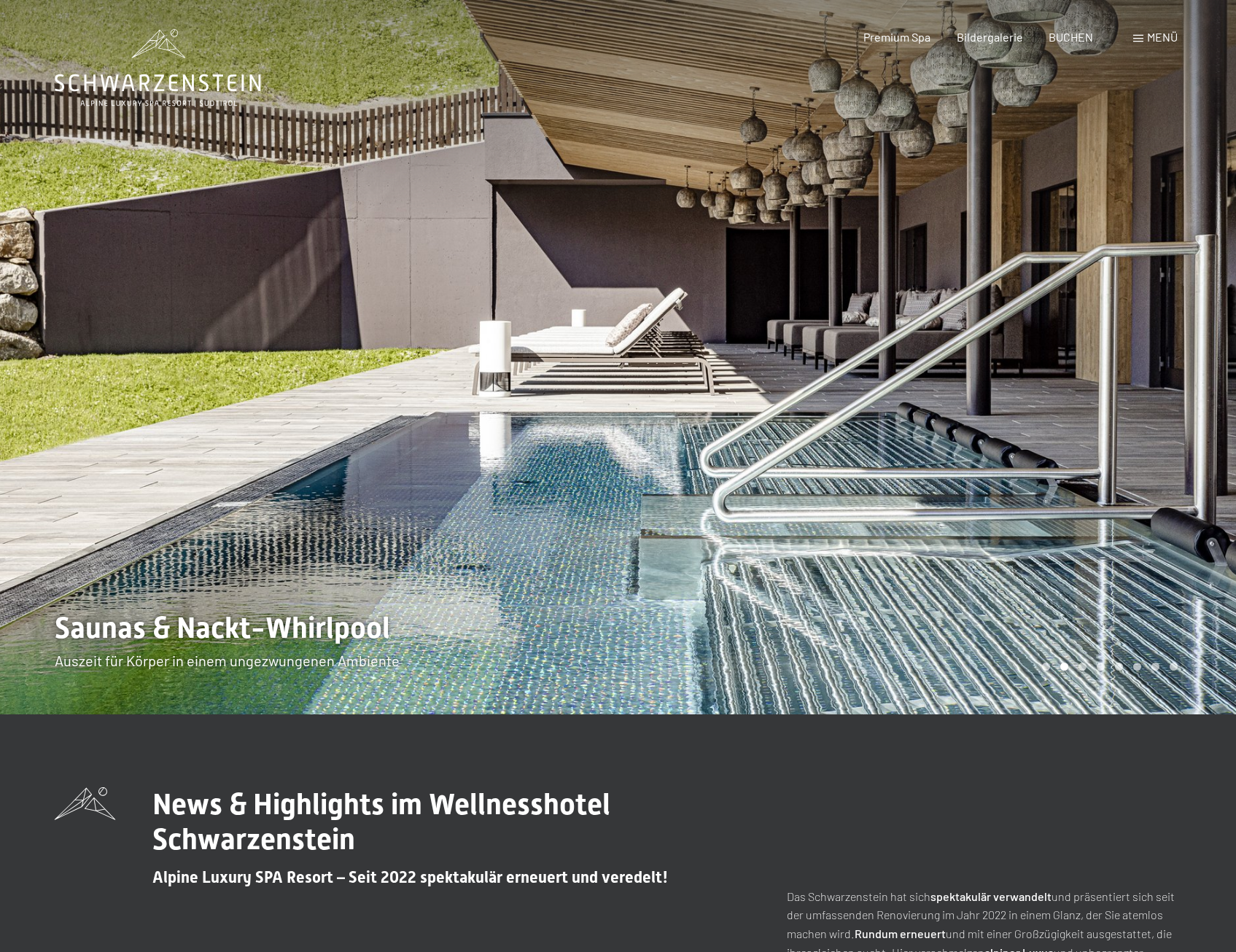
click at [1182, 365] on div at bounding box center [928, 357] width 618 height 714
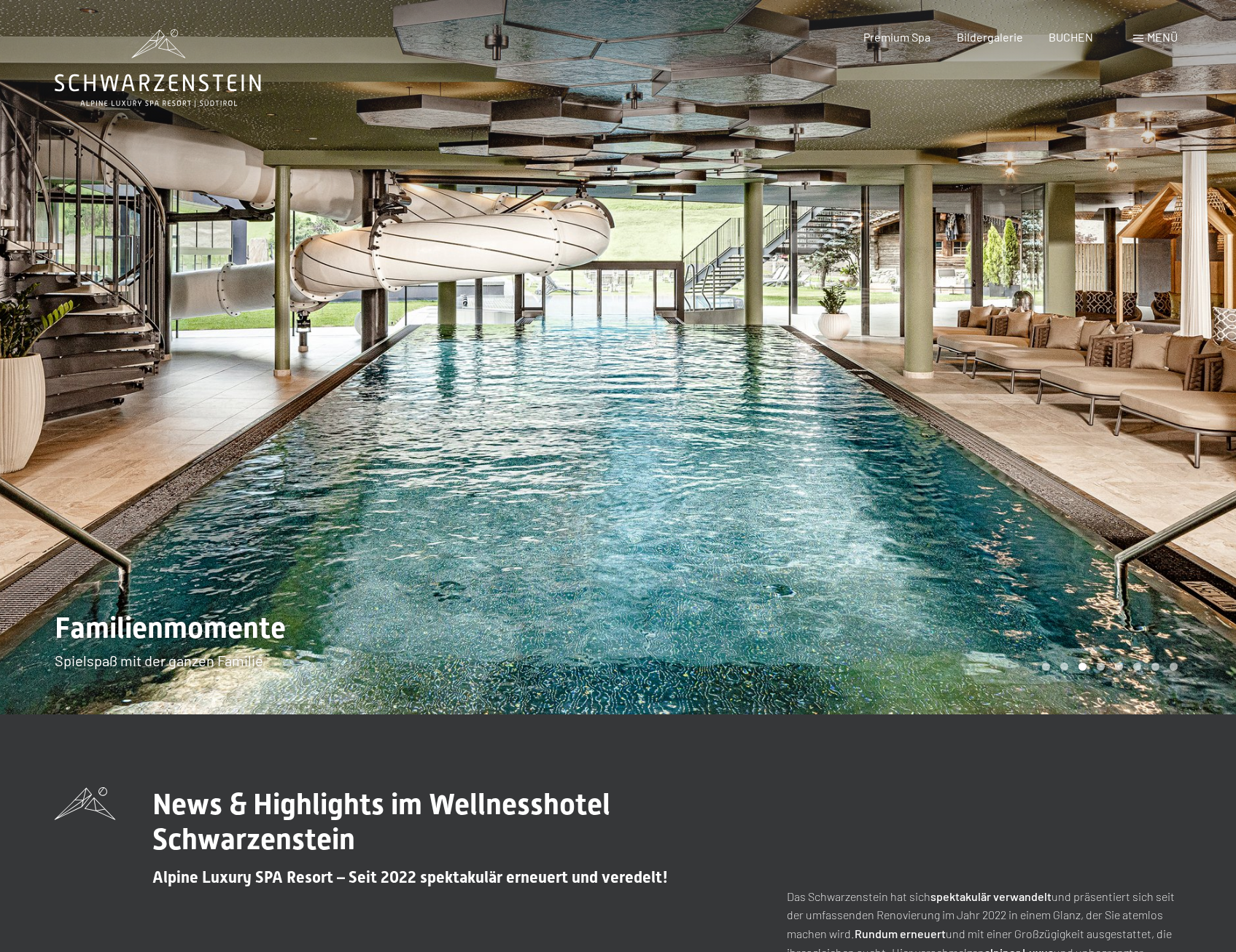
click at [1182, 365] on div at bounding box center [928, 357] width 618 height 714
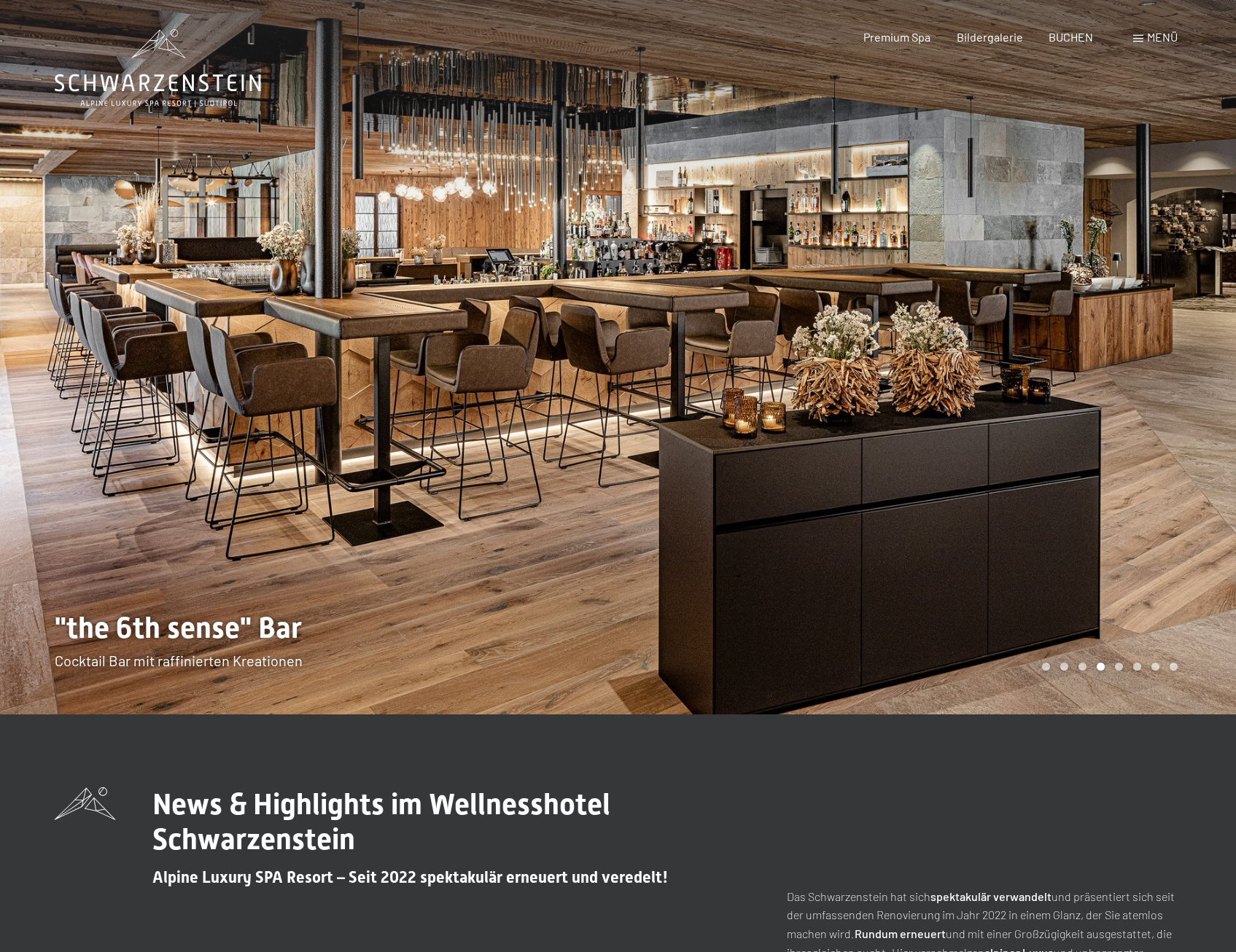
click at [1182, 365] on div at bounding box center [928, 357] width 618 height 714
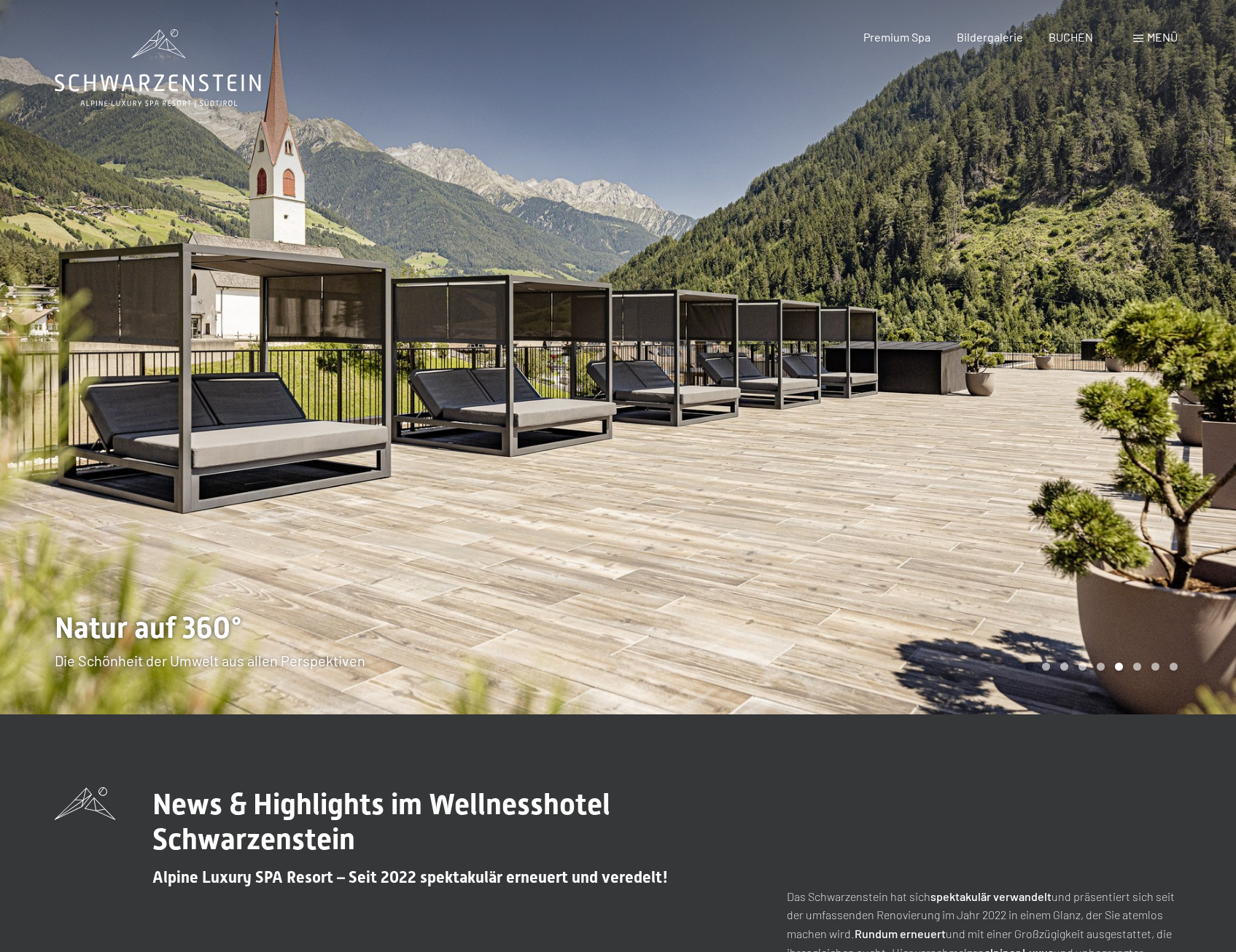
click at [1182, 365] on div at bounding box center [928, 357] width 618 height 714
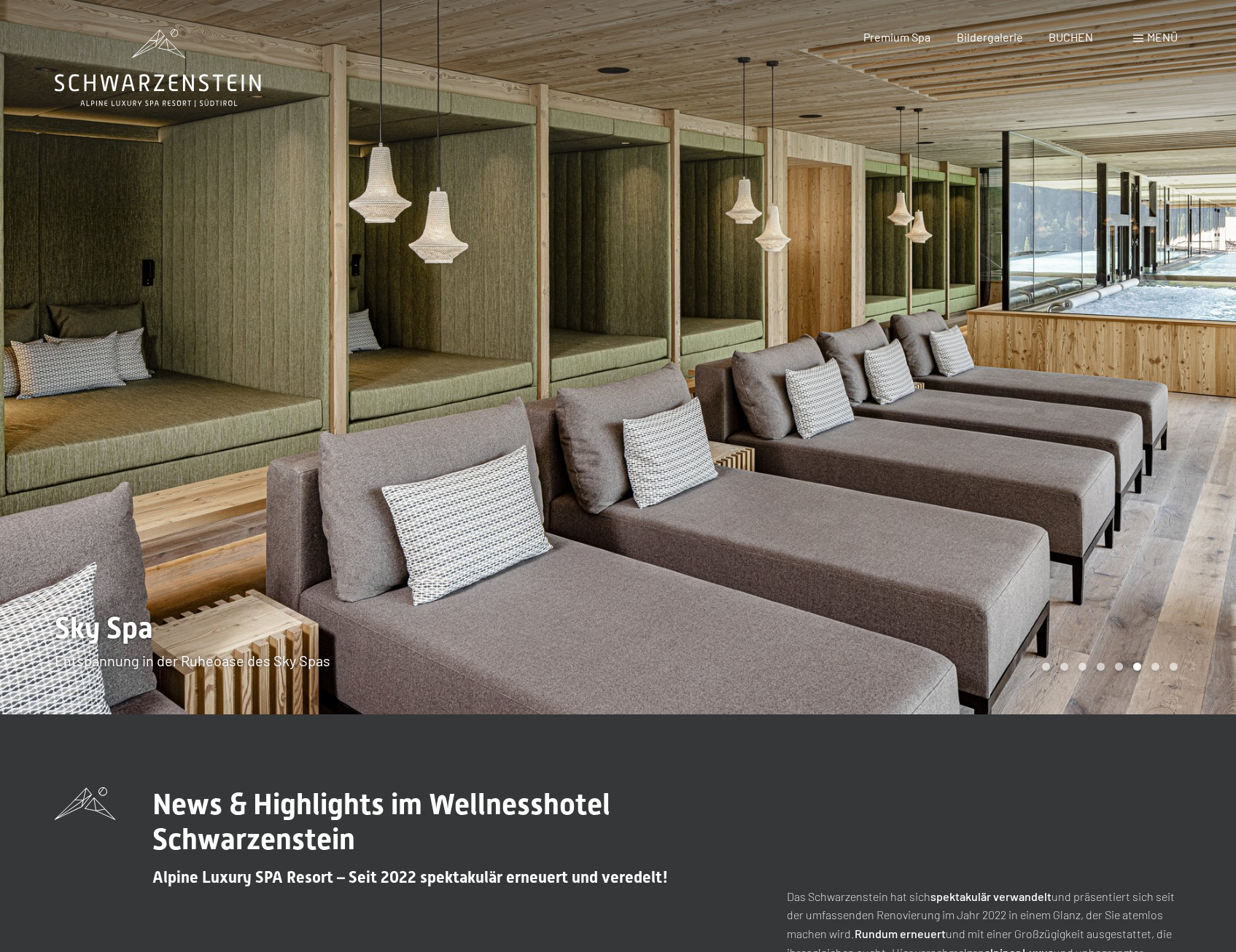
click at [1182, 365] on div at bounding box center [928, 357] width 618 height 714
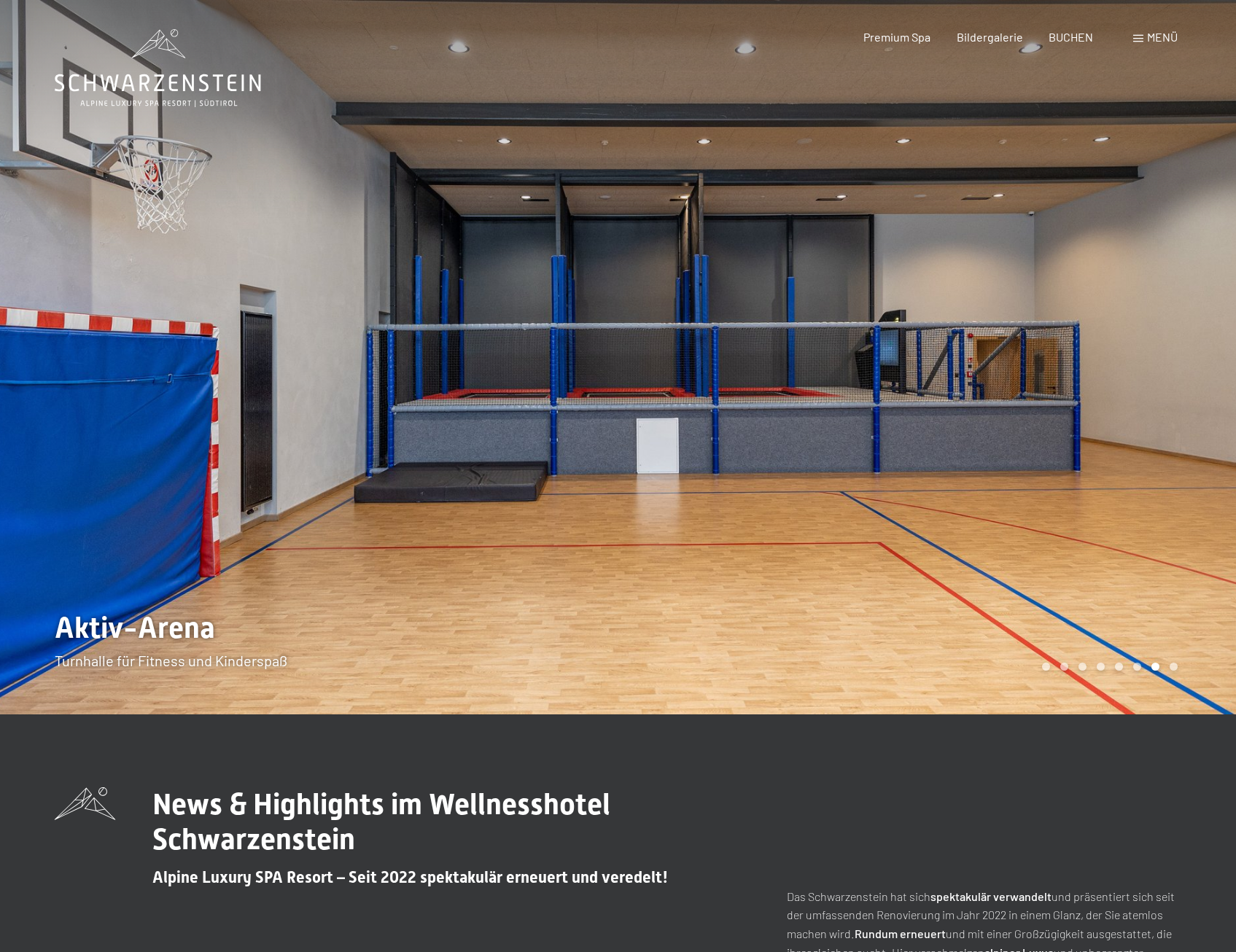
click at [1182, 365] on div at bounding box center [928, 357] width 618 height 714
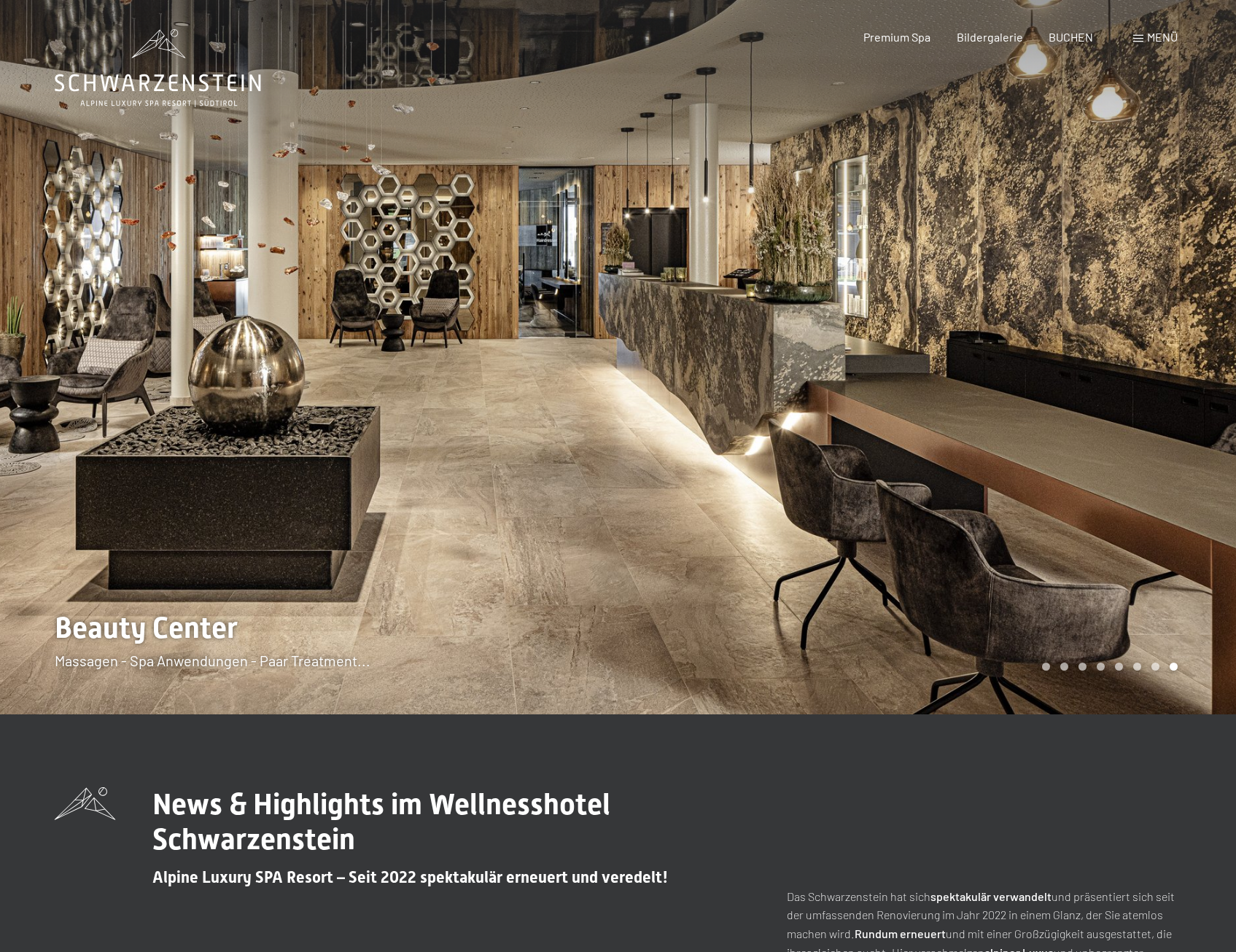
click at [1182, 365] on div at bounding box center [928, 357] width 618 height 714
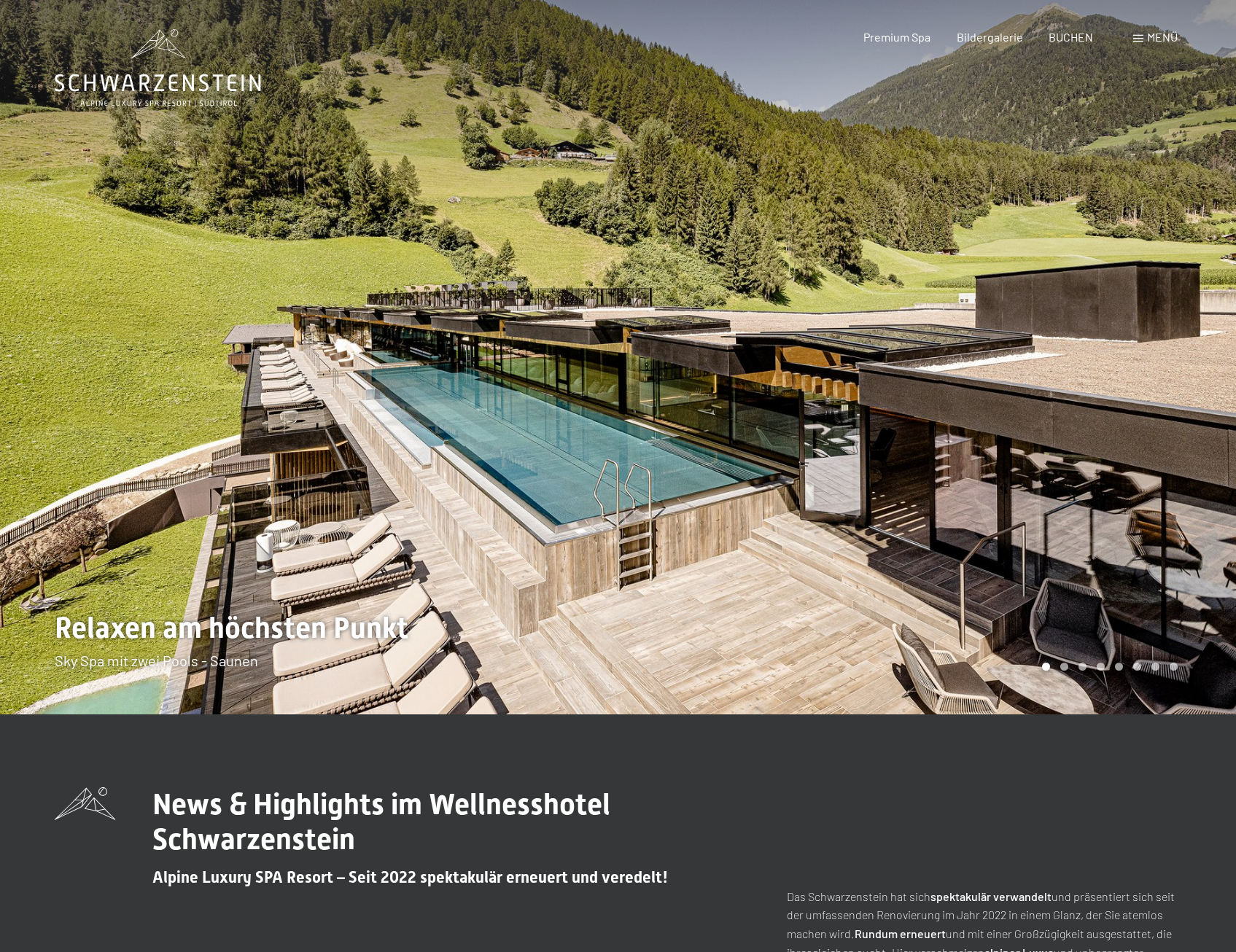
click at [1182, 365] on div at bounding box center [928, 357] width 618 height 714
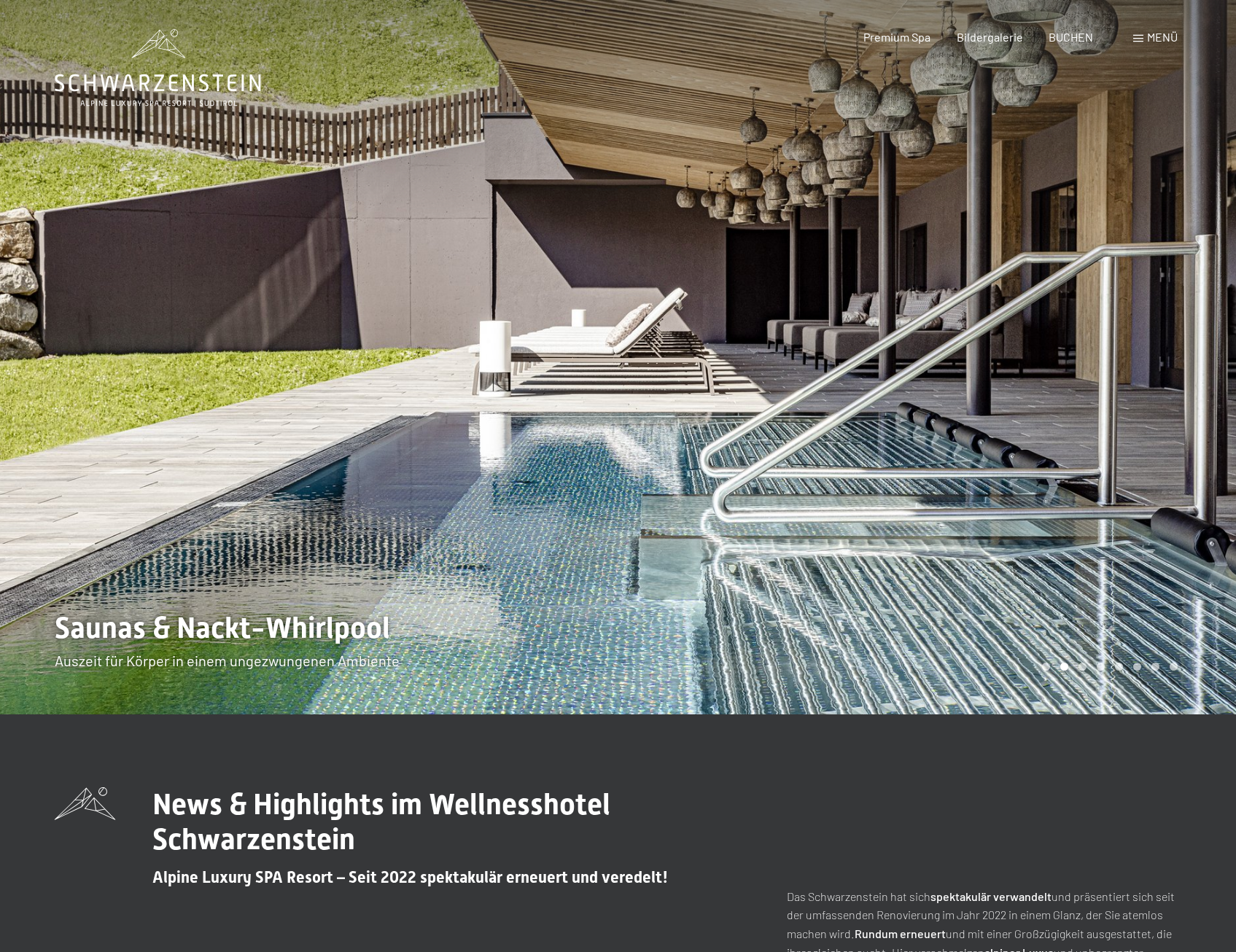
click at [1182, 365] on div at bounding box center [928, 357] width 618 height 714
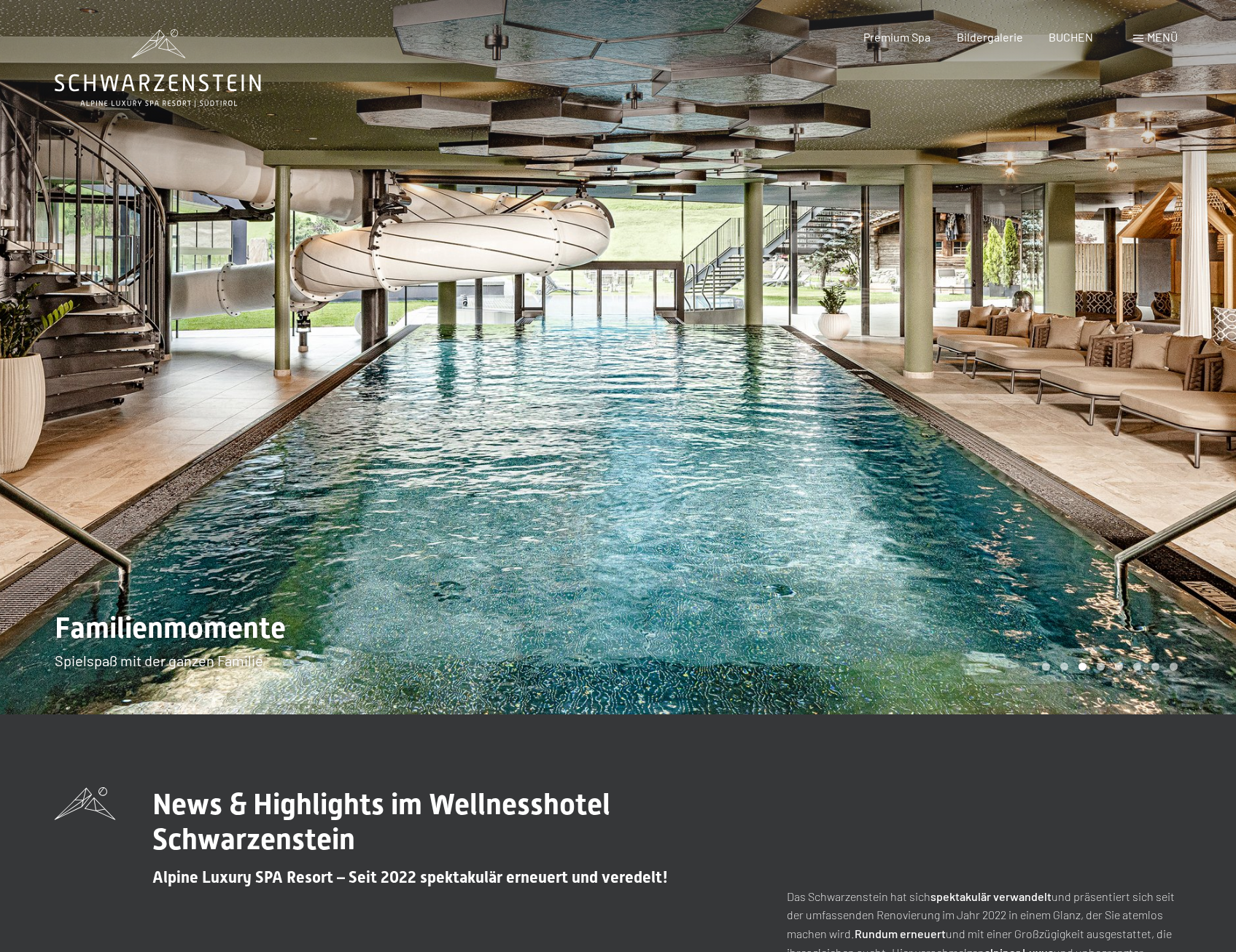
click at [1182, 365] on div at bounding box center [928, 357] width 618 height 714
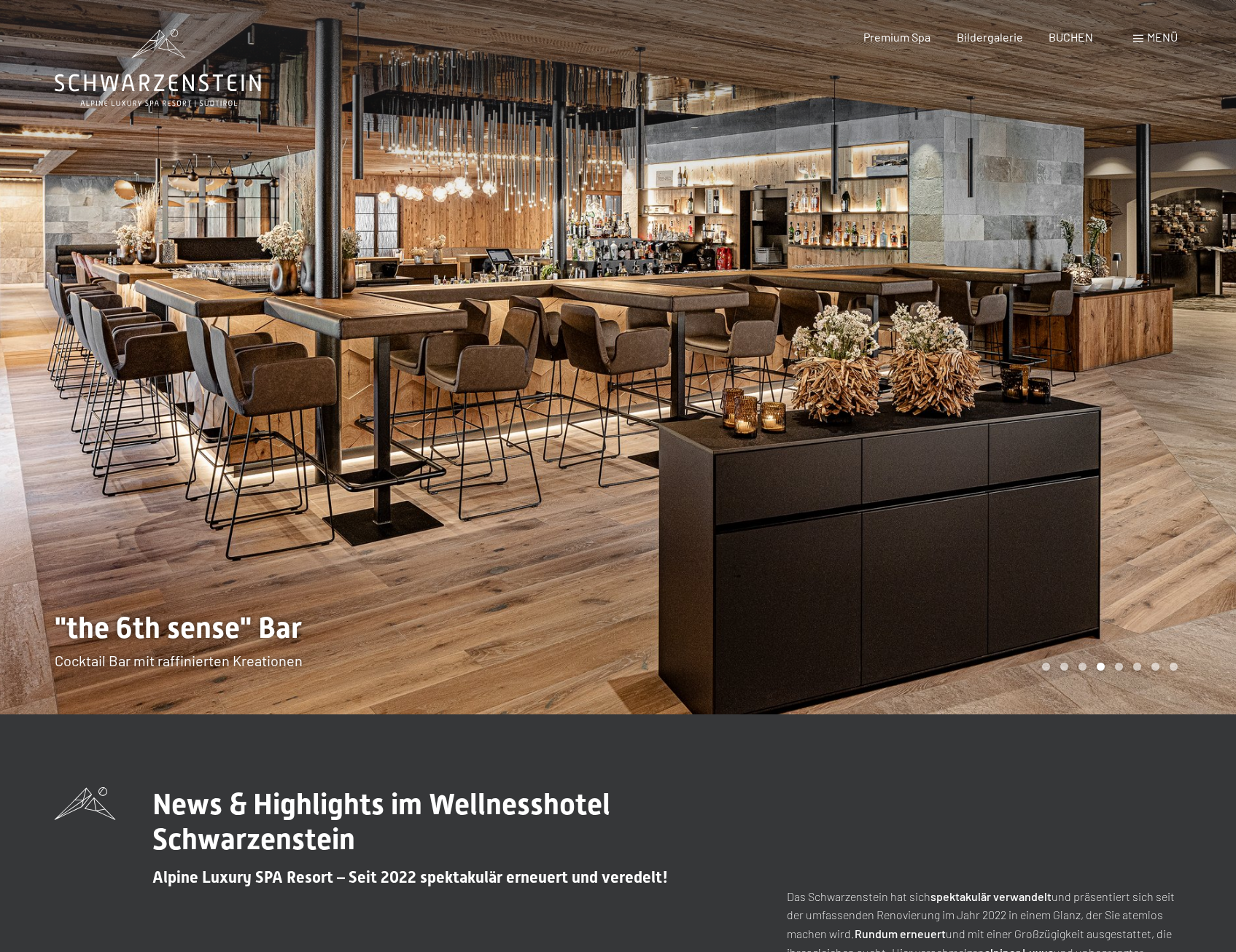
click at [1182, 365] on div at bounding box center [928, 357] width 618 height 714
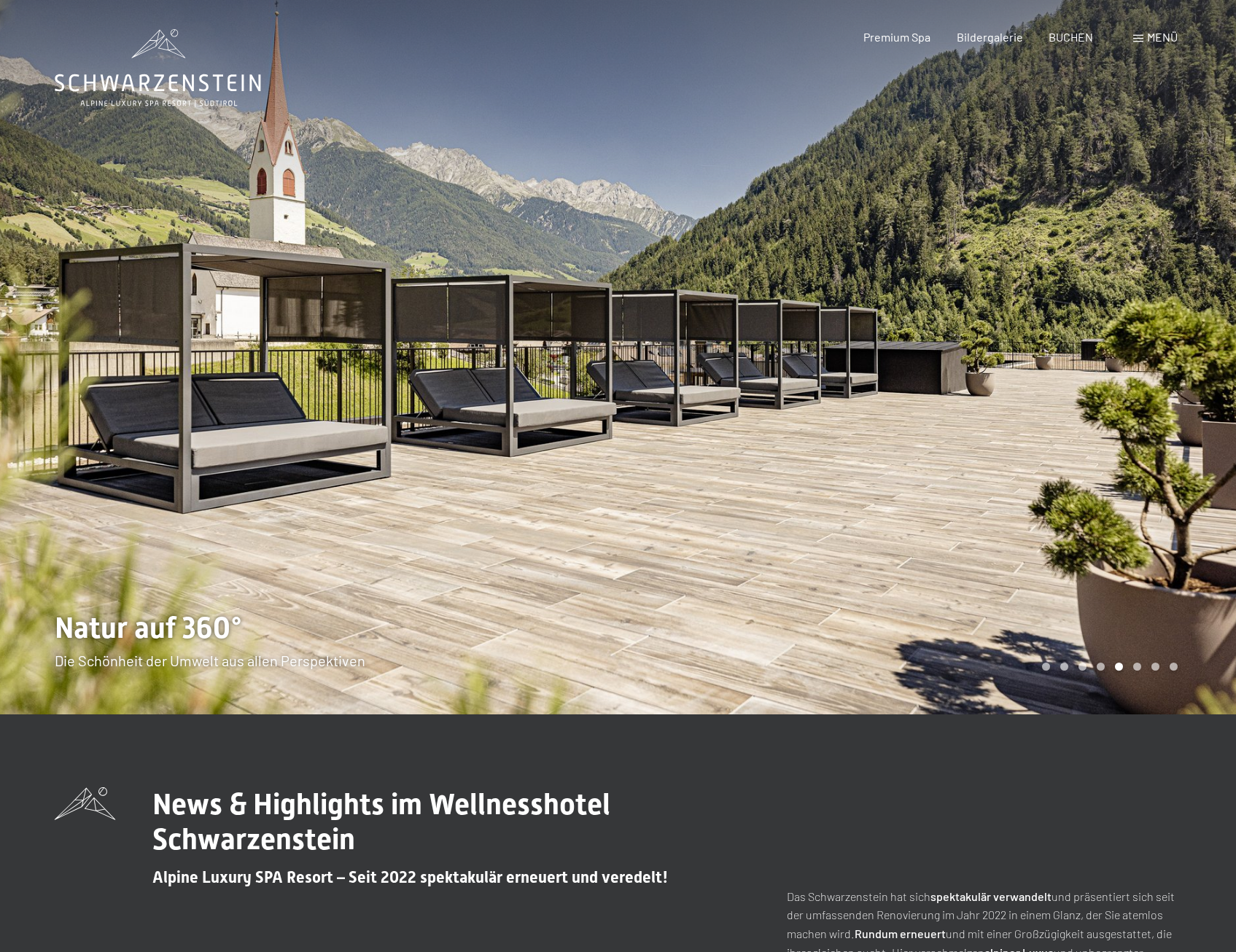
click at [1182, 365] on div at bounding box center [928, 357] width 618 height 714
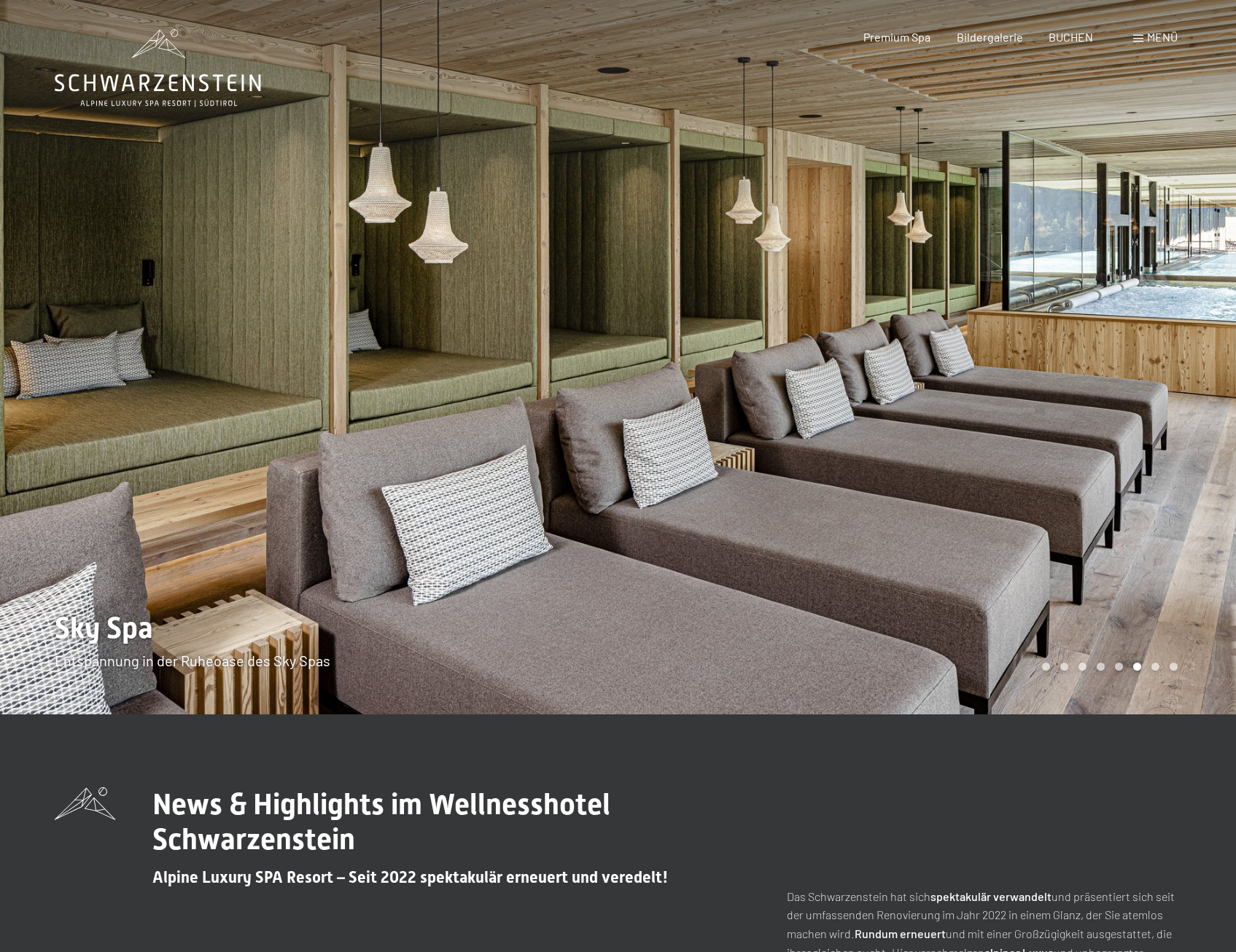
click at [1182, 365] on div at bounding box center [928, 357] width 618 height 714
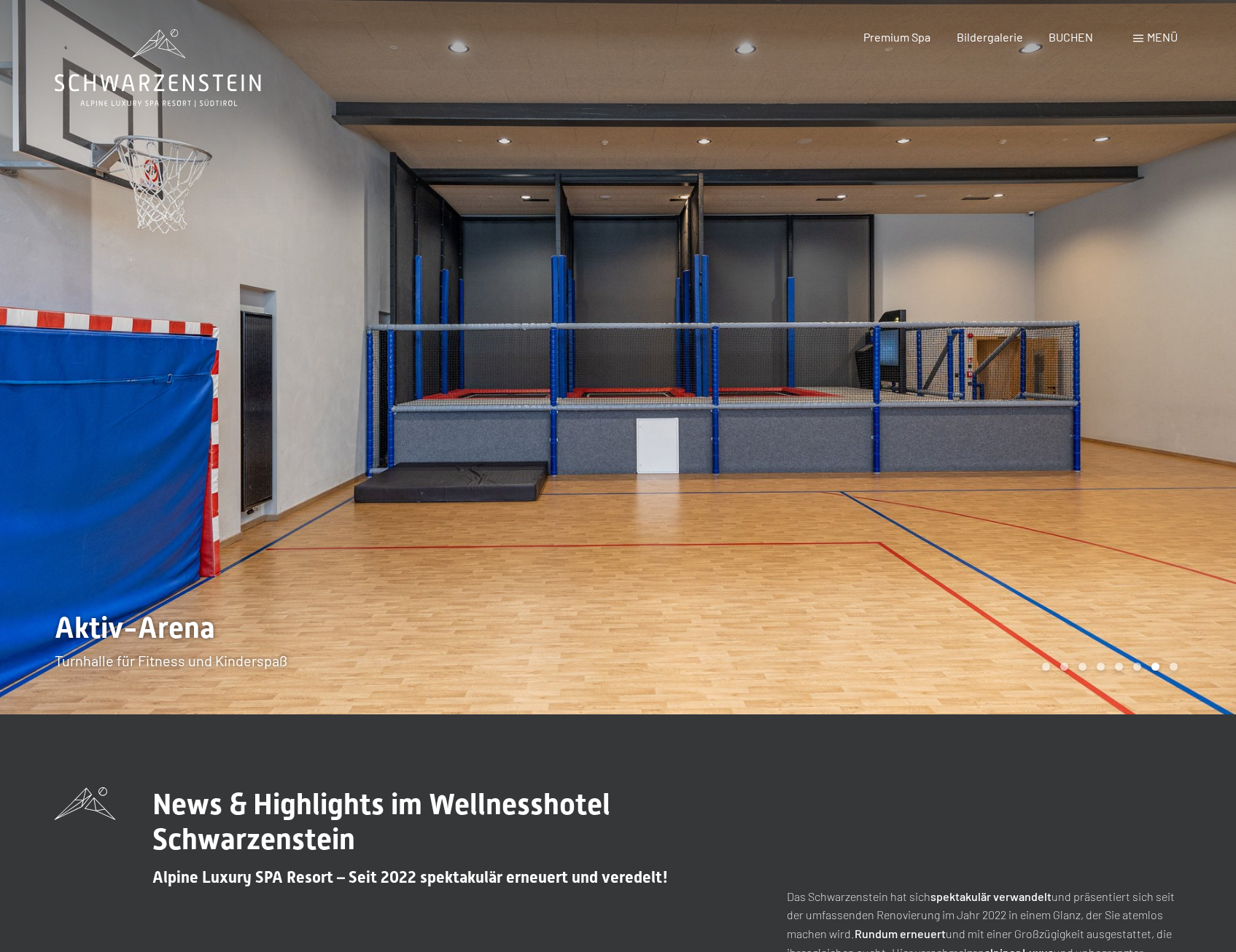
click at [1182, 365] on div at bounding box center [928, 357] width 618 height 714
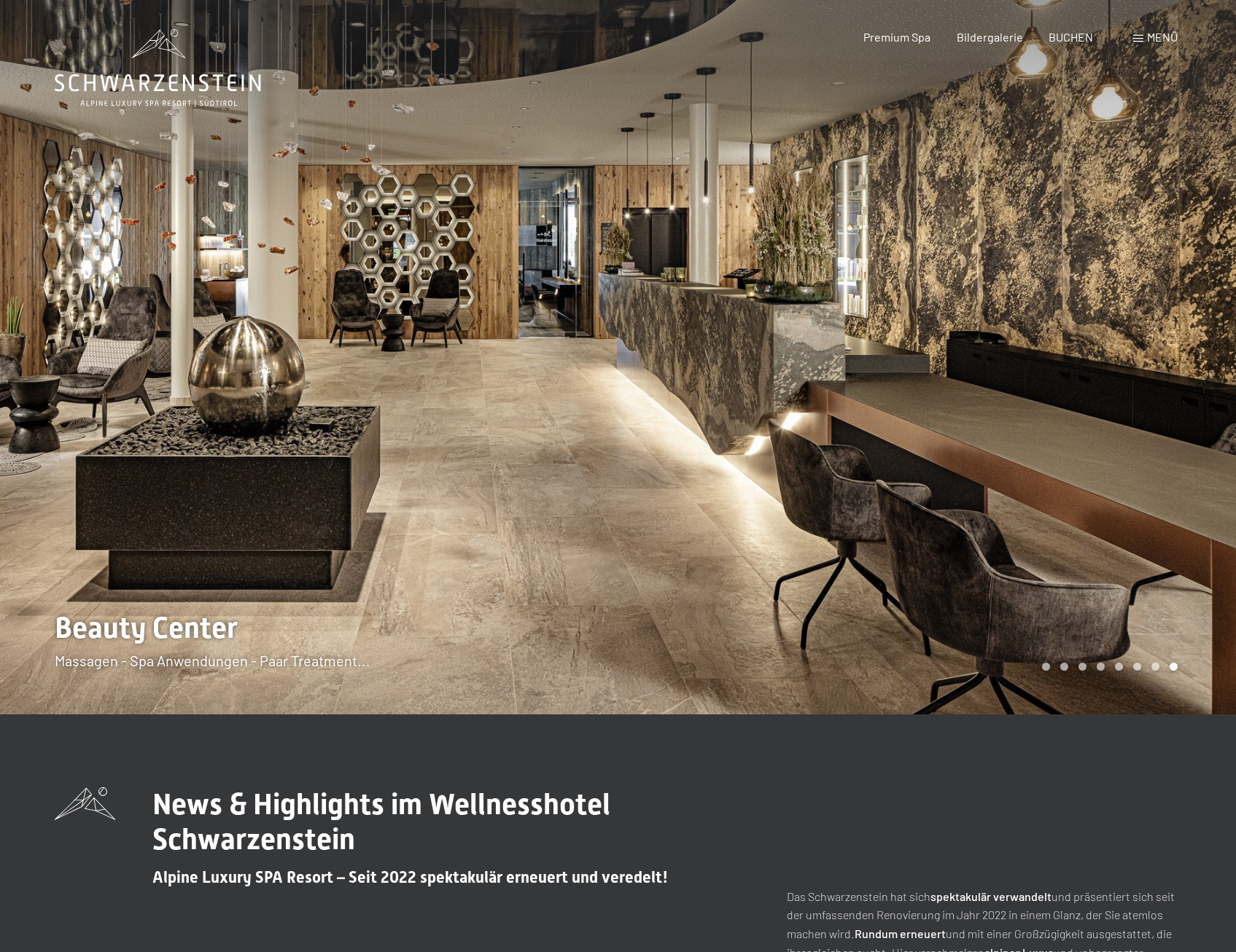
click at [1184, 365] on div at bounding box center [928, 357] width 618 height 714
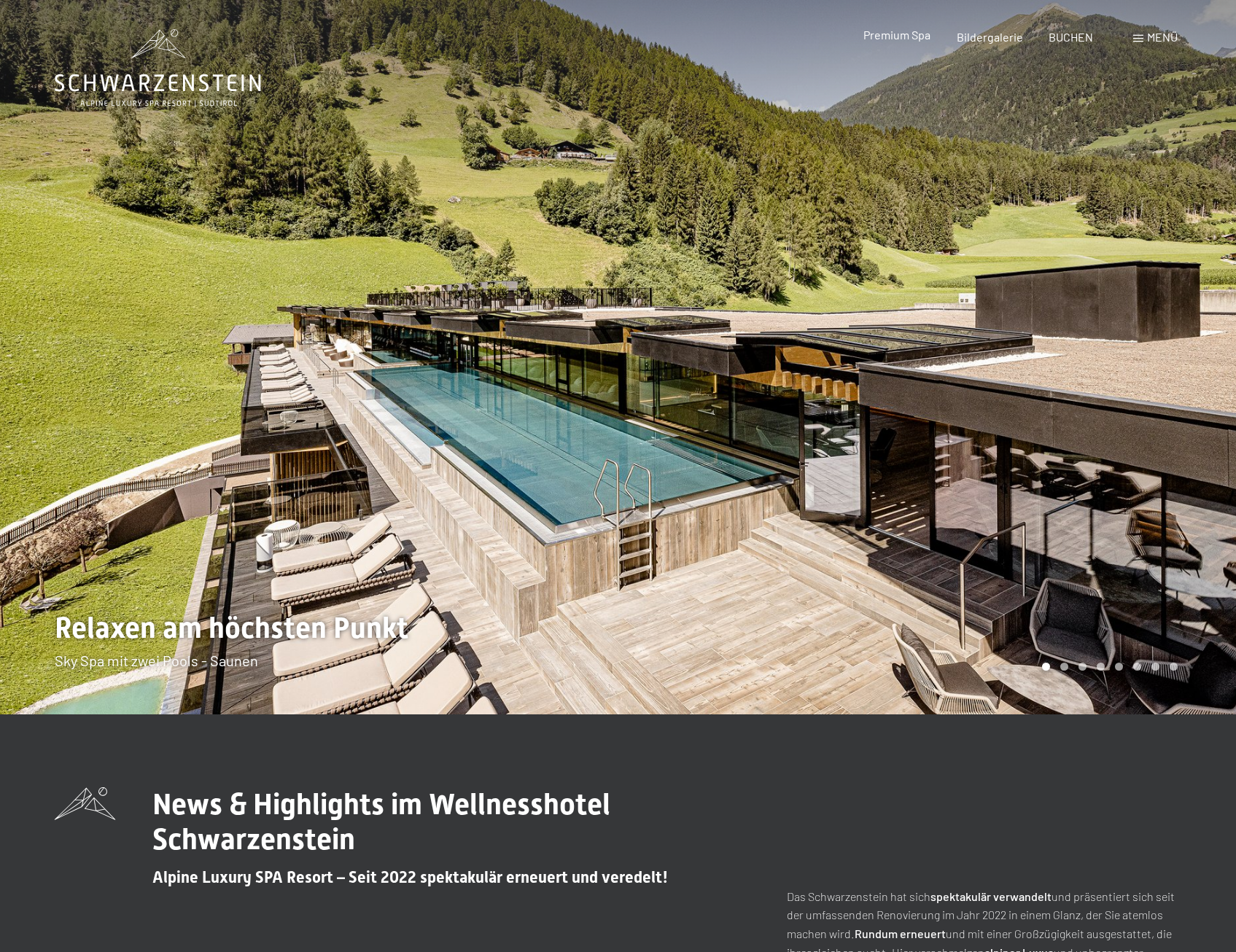
click at [908, 32] on span "Premium Spa" at bounding box center [897, 34] width 67 height 14
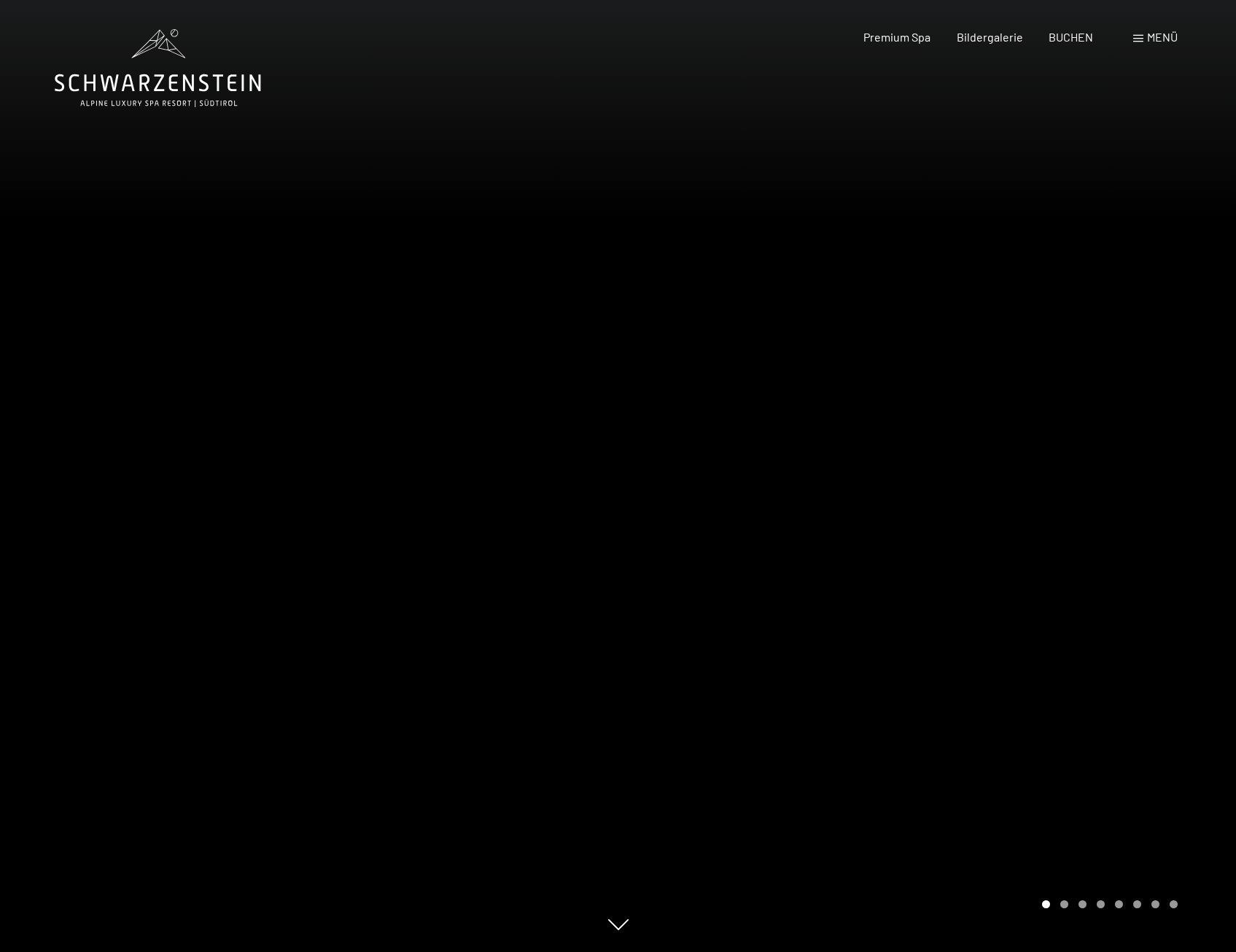
click at [1134, 35] on span at bounding box center [1138, 39] width 10 height 7
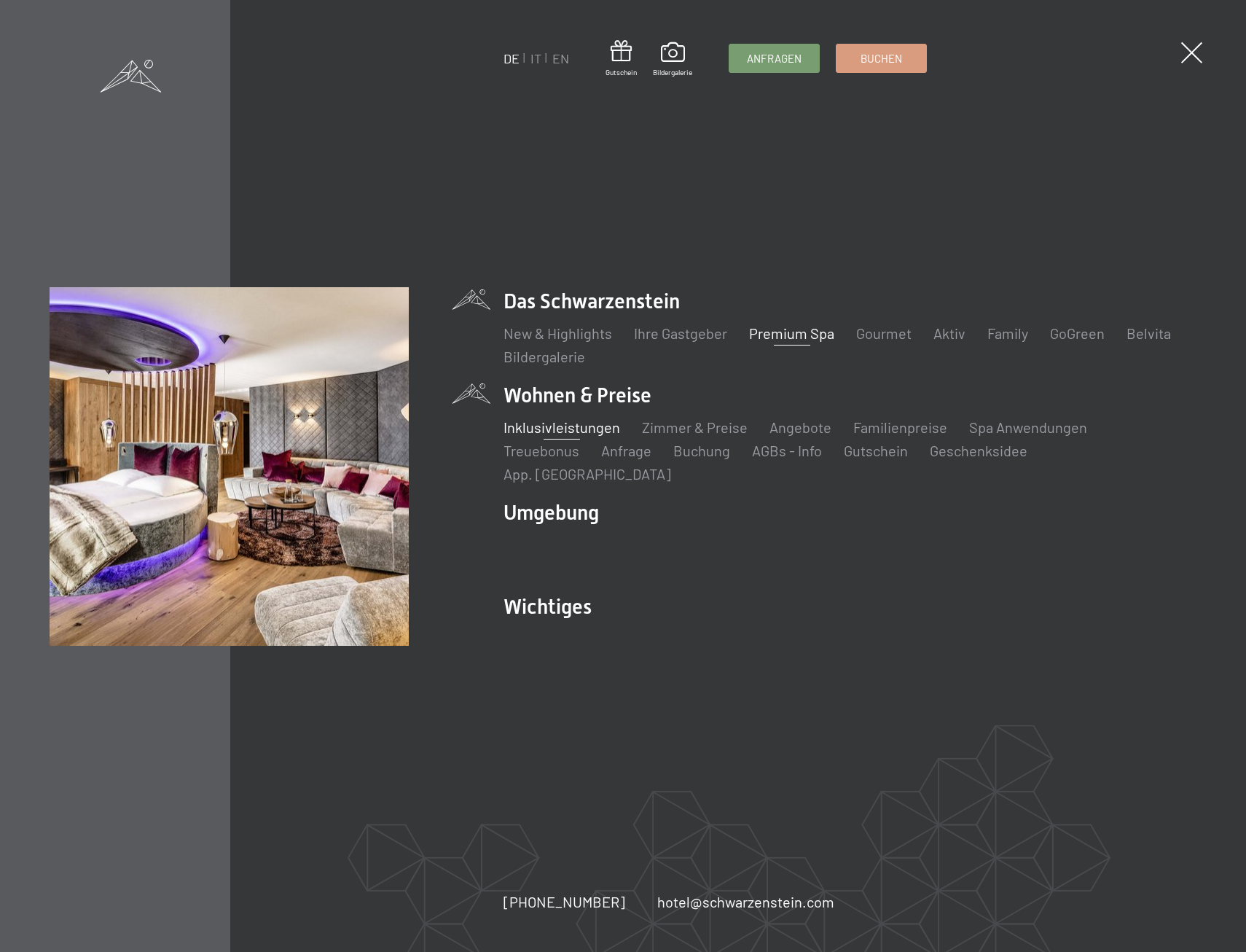
click at [587, 432] on link "Inklusivleistungen" at bounding box center [562, 427] width 117 height 17
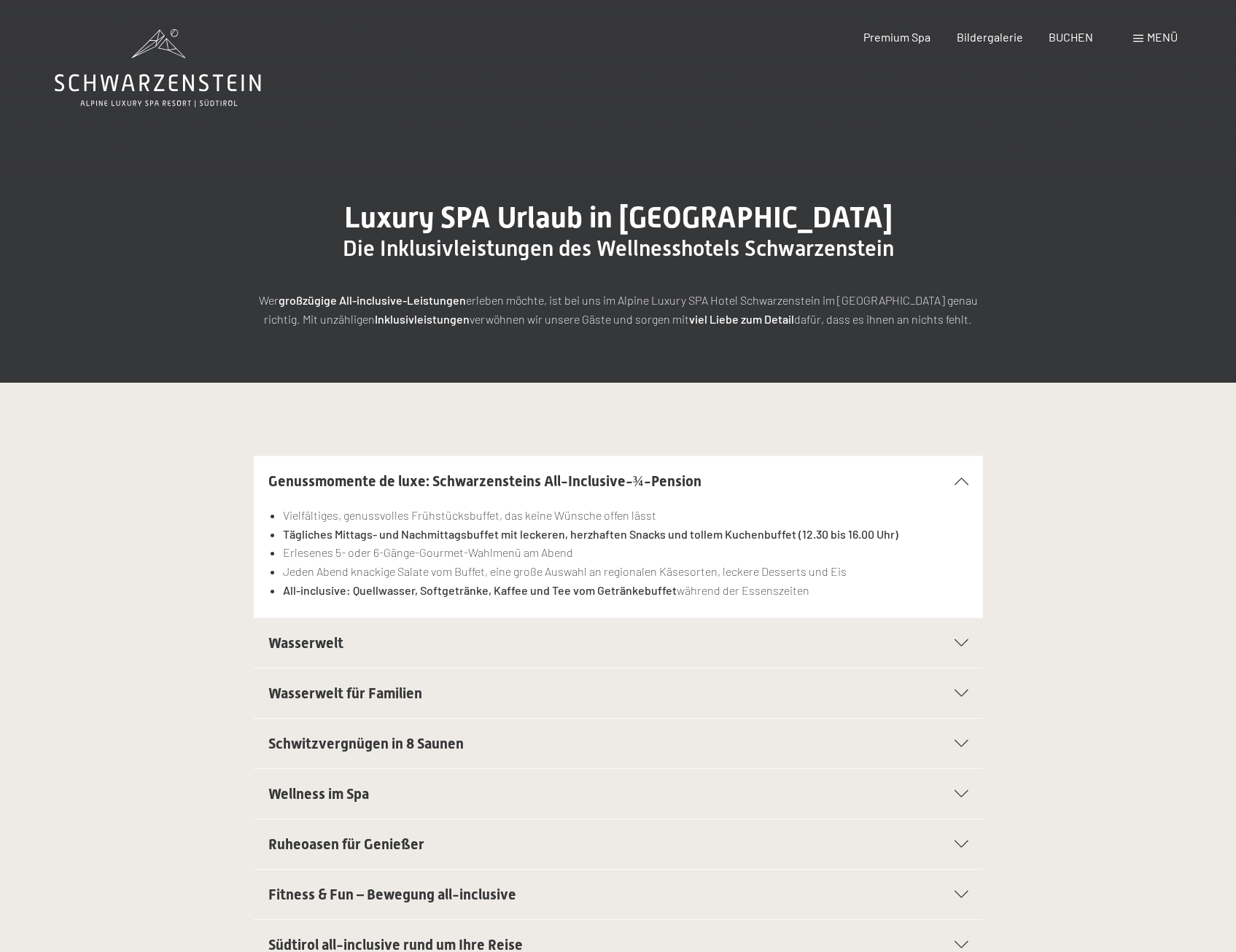
click at [374, 739] on span "Schwitzvergnügen in 8 Saunen" at bounding box center [365, 743] width 195 height 17
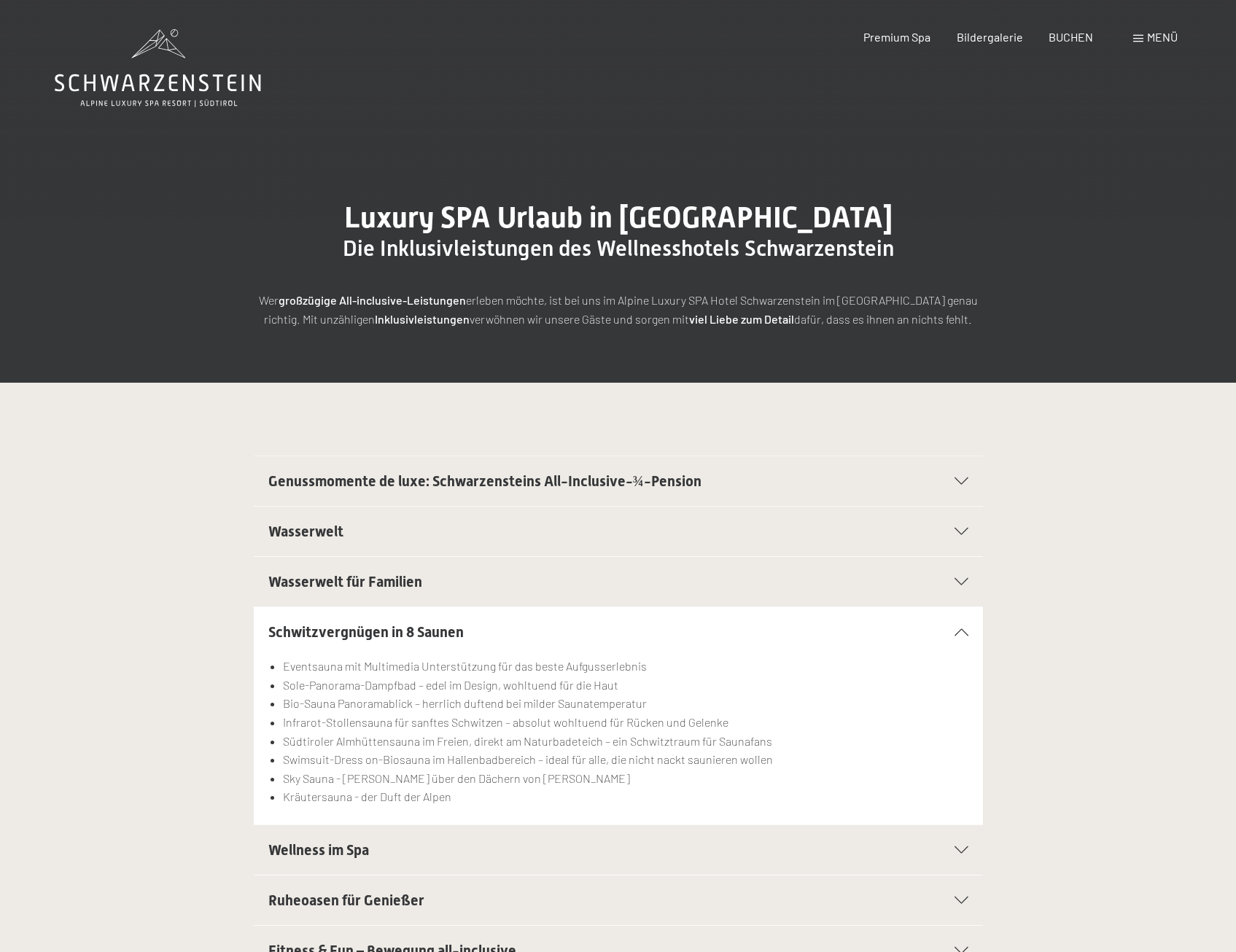
click at [1147, 39] on span "Menü" at bounding box center [1162, 37] width 31 height 14
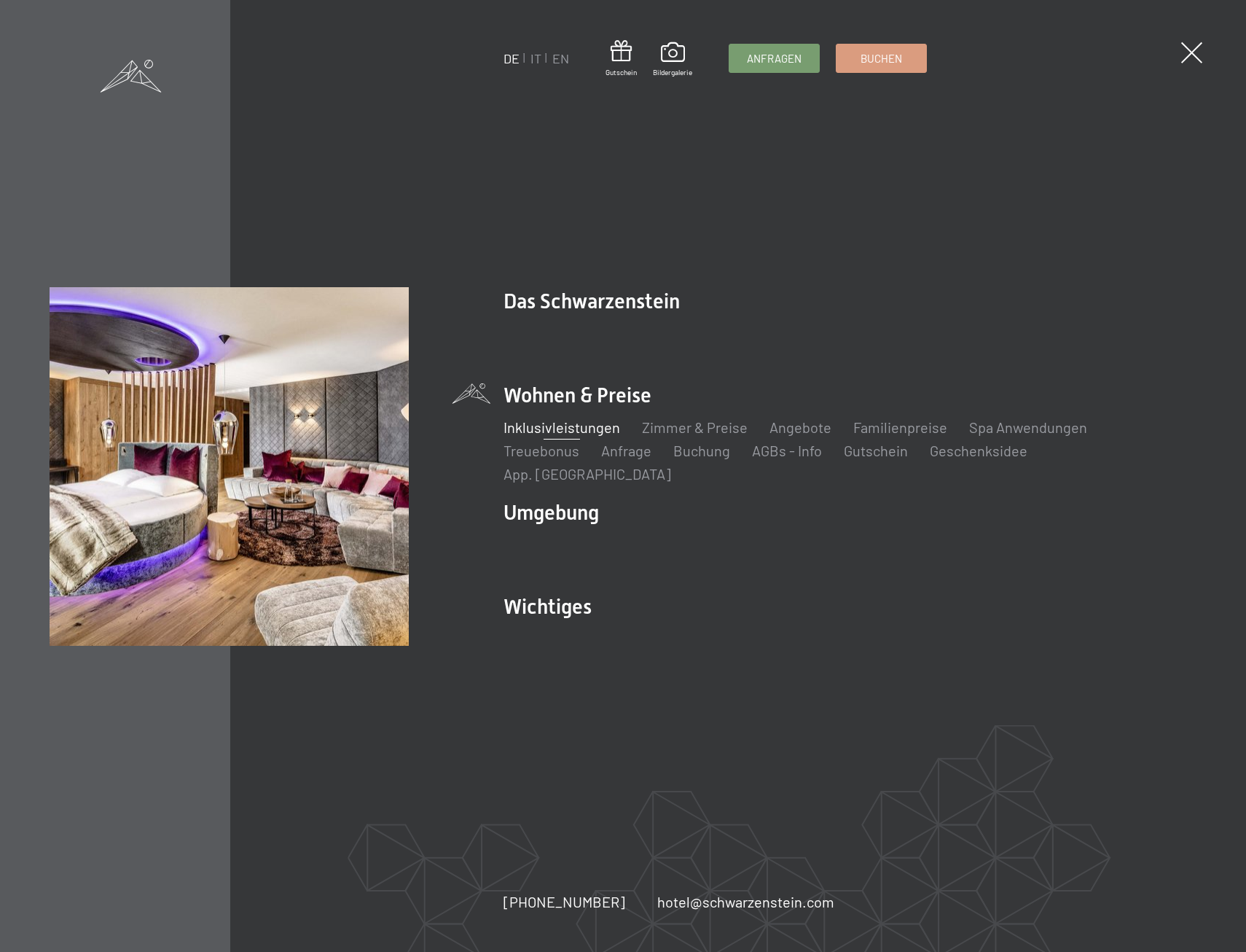
click at [566, 433] on link "Inklusivleistungen" at bounding box center [562, 427] width 117 height 17
